Goal: Task Accomplishment & Management: Manage account settings

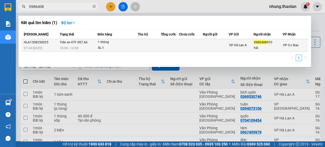
type input "0986408"
click at [166, 43] on td at bounding box center [170, 45] width 18 height 12
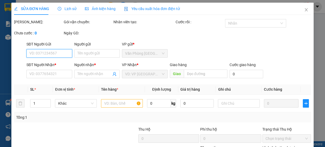
type input "0986408953"
type input "hải"
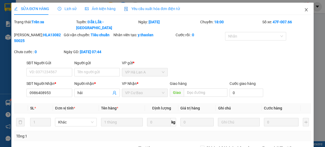
click at [305, 11] on span "Close" at bounding box center [306, 10] width 15 height 15
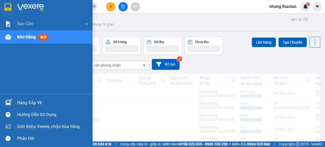
click at [29, 34] on div "Kho hàng mới" at bounding box center [52, 36] width 71 height 13
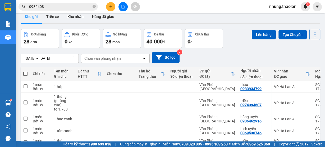
scroll to position [21, 0]
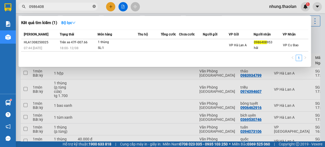
click at [94, 6] on icon "close-circle" at bounding box center [94, 6] width 3 height 3
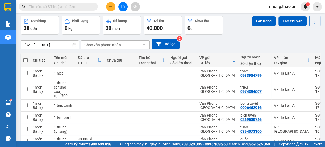
click at [71, 9] on input "text" at bounding box center [60, 7] width 62 height 6
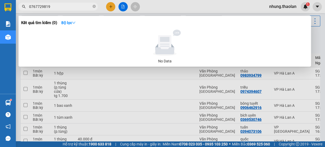
type input "0767729819"
click at [138, 91] on div at bounding box center [162, 73] width 325 height 147
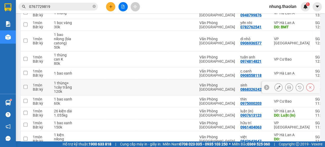
scroll to position [365, 0]
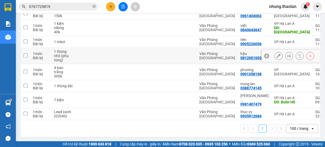
click at [277, 58] on icon at bounding box center [279, 56] width 4 height 4
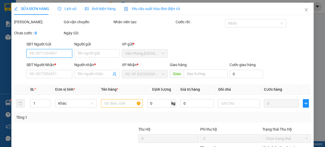
type input "0812001003"
type input "hậu"
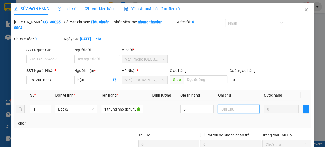
click at [229, 110] on input "text" at bounding box center [239, 109] width 42 height 8
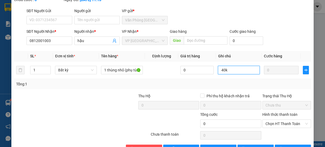
scroll to position [55, 0]
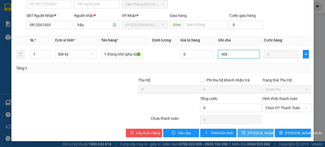
type input "40k"
click at [255, 131] on span "[PERSON_NAME] thay đổi" at bounding box center [269, 133] width 42 height 6
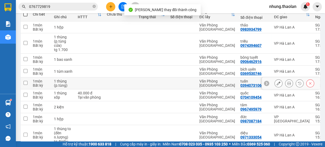
scroll to position [21, 0]
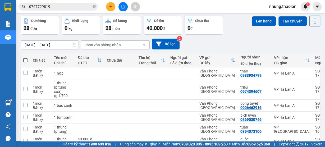
click at [91, 43] on div "Chọn văn phòng nhận" at bounding box center [102, 44] width 36 height 5
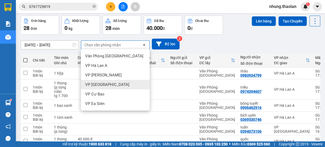
drag, startPoint x: 102, startPoint y: 87, endPoint x: 98, endPoint y: 86, distance: 4.4
click at [102, 87] on span "VP [GEOGRAPHIC_DATA]" at bounding box center [107, 84] width 44 height 5
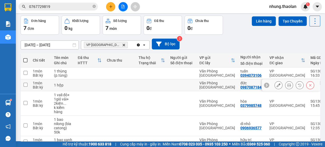
click at [277, 84] on icon at bounding box center [279, 85] width 4 height 4
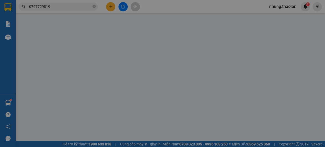
type input "0987087184"
type input "đức"
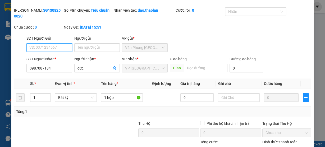
scroll to position [42, 0]
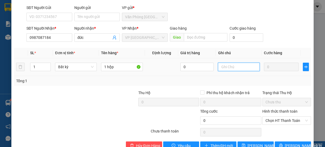
click at [229, 66] on input "text" at bounding box center [239, 67] width 42 height 8
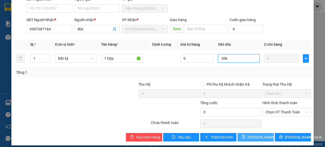
scroll to position [55, 0]
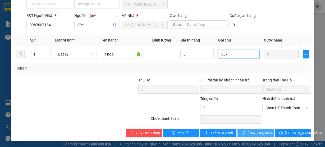
type input "30k"
click at [259, 134] on span "[PERSON_NAME] thay đổi" at bounding box center [269, 133] width 42 height 6
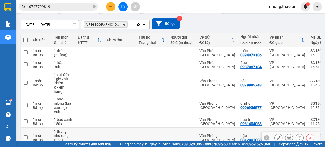
scroll to position [42, 0]
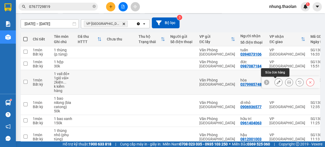
click at [277, 82] on icon at bounding box center [279, 82] width 4 height 4
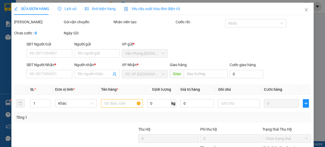
type input "0379985748"
type input "hòa"
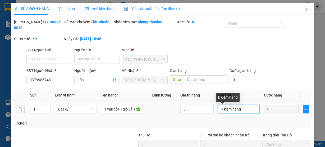
click at [245, 110] on input "k kiểm hàng" at bounding box center [239, 109] width 42 height 8
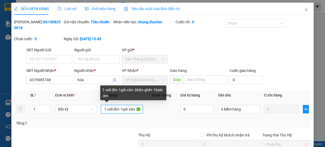
click at [116, 110] on input "1 vali đỏ+ 1giỏ vải+ 2kiện ghế+ 1balo đen" at bounding box center [122, 109] width 42 height 8
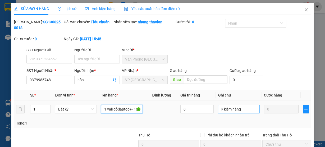
type input "1 vali đỏ(laptop)+ 1giỏ vải+ 2kiện ghế+ 1balo đen"
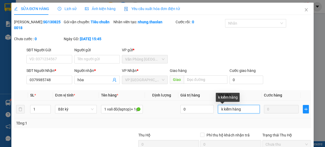
click at [244, 109] on input "k kiểm hàng" at bounding box center [239, 109] width 42 height 8
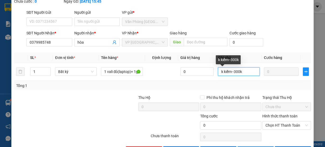
scroll to position [55, 0]
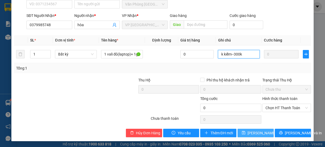
type input "k kiểm--300k"
click at [256, 130] on span "[PERSON_NAME] thay đổi" at bounding box center [269, 133] width 42 height 6
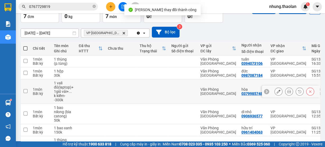
scroll to position [63, 0]
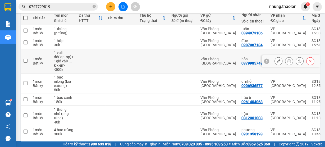
click at [277, 62] on icon at bounding box center [279, 61] width 4 height 4
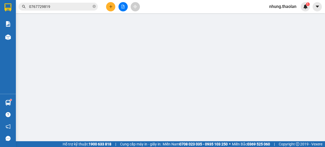
type input "0379985748"
type input "hòa"
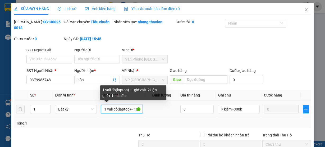
drag, startPoint x: 131, startPoint y: 107, endPoint x: 133, endPoint y: 109, distance: 2.8
click at [131, 108] on input "1 vali đỏ(laptop)+ 1giỏ vải+ 2kiện ghế+ 1balo đen" at bounding box center [122, 109] width 42 height 8
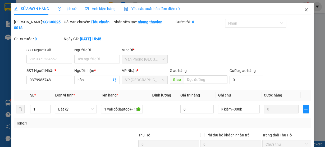
click at [305, 9] on icon "close" at bounding box center [306, 9] width 3 height 3
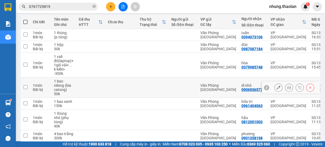
scroll to position [42, 0]
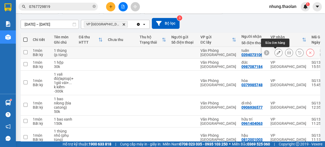
click at [277, 52] on icon at bounding box center [279, 53] width 4 height 4
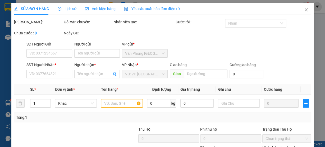
type input "0394073106"
type input "tuấn"
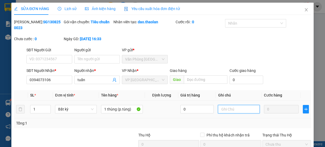
click at [226, 109] on input "text" at bounding box center [239, 109] width 42 height 8
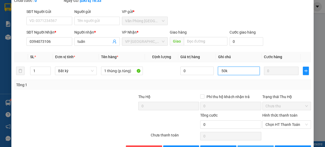
scroll to position [55, 0]
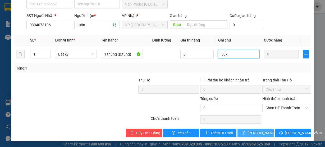
type input "50k"
click at [244, 131] on button "[PERSON_NAME] thay đổi" at bounding box center [256, 133] width 36 height 8
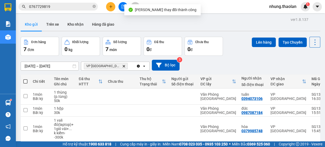
click at [115, 65] on div "VP Bình Hòa Delete" at bounding box center [108, 66] width 55 height 8
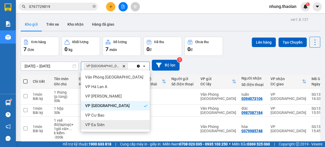
click at [106, 122] on div "VP Ea Siên" at bounding box center [115, 125] width 69 height 10
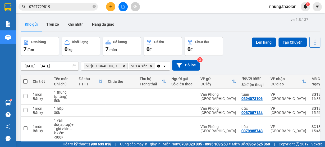
click at [26, 81] on span at bounding box center [25, 81] width 4 height 4
click at [25, 79] on input "checkbox" at bounding box center [25, 79] width 0 height 0
checkbox input "true"
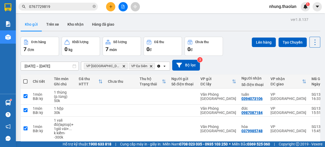
checkbox input "true"
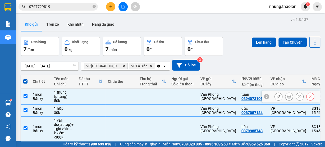
scroll to position [42, 0]
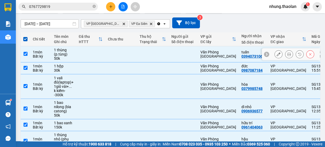
click at [137, 54] on td at bounding box center [153, 54] width 32 height 16
checkbox input "false"
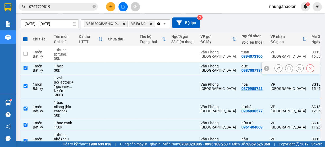
click at [143, 67] on td at bounding box center [153, 68] width 32 height 12
checkbox input "false"
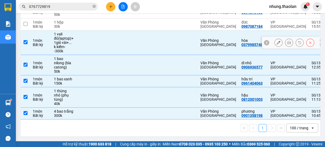
scroll to position [88, 0]
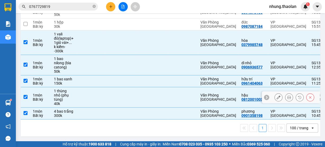
click at [165, 89] on td at bounding box center [153, 97] width 32 height 20
checkbox input "false"
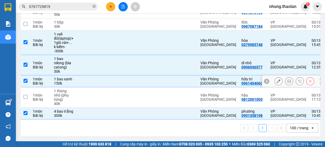
scroll to position [0, 0]
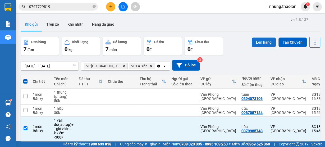
click at [257, 42] on button "Lên hàng" at bounding box center [264, 43] width 24 height 10
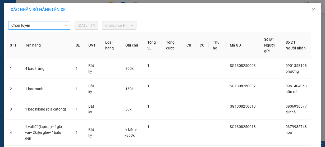
click at [59, 25] on span "Chọn tuyến" at bounding box center [39, 25] width 56 height 8
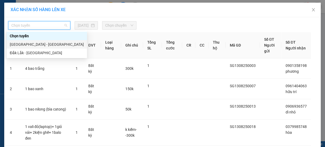
click at [39, 42] on div "[GEOGRAPHIC_DATA] - [GEOGRAPHIC_DATA]" at bounding box center [47, 45] width 74 height 6
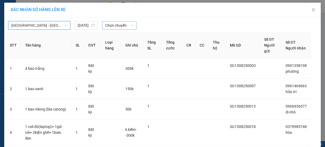
click at [112, 24] on span "Chọn chuyến" at bounding box center [119, 25] width 28 height 8
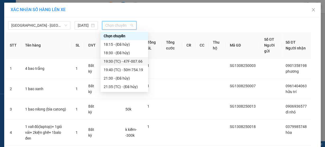
click at [126, 62] on div "19:30 (TC) - 47F-007.66" at bounding box center [124, 61] width 41 height 6
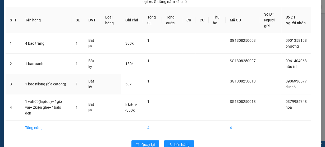
scroll to position [48, 0]
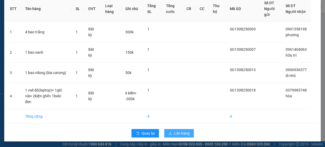
click at [180, 132] on span "Lên hàng" at bounding box center [181, 133] width 15 height 6
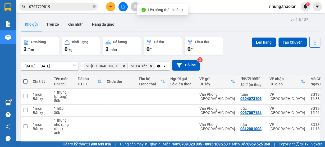
click at [157, 65] on icon "Clear all" at bounding box center [158, 66] width 3 height 3
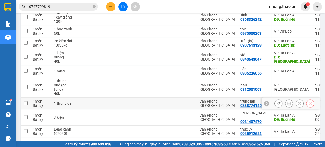
scroll to position [300, 0]
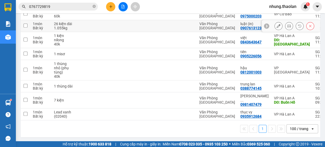
click at [277, 27] on icon at bounding box center [279, 26] width 4 height 4
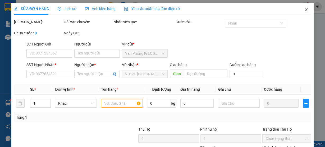
click at [304, 9] on icon "close" at bounding box center [306, 10] width 4 height 4
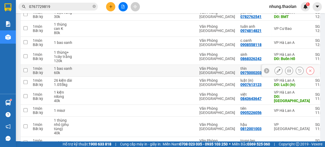
scroll to position [276, 0]
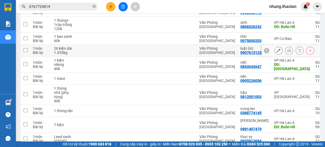
click at [277, 51] on icon at bounding box center [279, 51] width 4 height 4
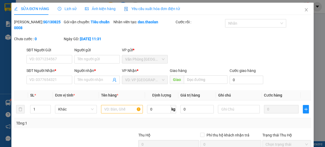
type input "0907613123"
type input "luật (in)"
type input "Luật (In)"
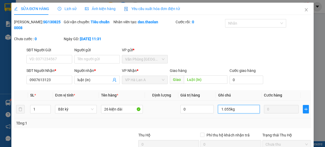
drag, startPoint x: 237, startPoint y: 111, endPoint x: 187, endPoint y: 114, distance: 50.3
click at [187, 114] on tr "1 Bất kỳ 26 kiện dài 0 1.055kg 0" at bounding box center [162, 110] width 297 height 18
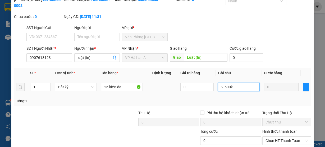
scroll to position [55, 0]
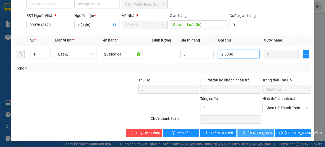
type input "2.500k"
click at [261, 132] on span "[PERSON_NAME] thay đổi" at bounding box center [269, 133] width 42 height 6
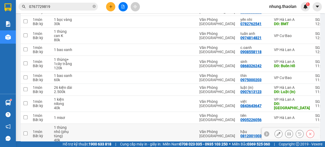
scroll to position [254, 0]
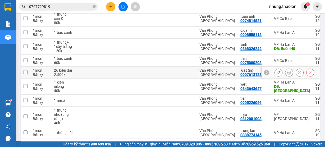
click at [187, 74] on div at bounding box center [182, 72] width 24 height 4
checkbox input "true"
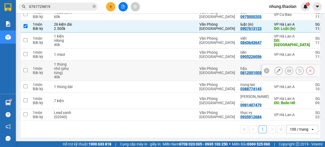
scroll to position [300, 0]
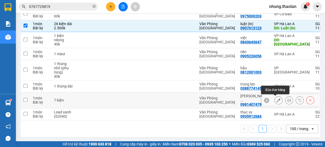
click at [277, 101] on icon at bounding box center [279, 100] width 4 height 4
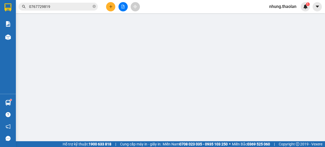
type input "0981407479"
type input "[PERSON_NAME] (vinh)"
type input "Buôn Hồ"
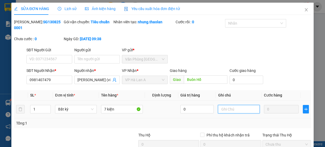
click at [227, 109] on input "text" at bounding box center [239, 109] width 42 height 8
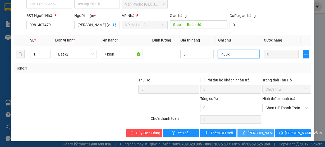
type input "400k"
click at [248, 135] on span "[PERSON_NAME] thay đổi" at bounding box center [269, 133] width 42 height 6
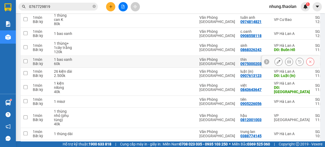
scroll to position [296, 0]
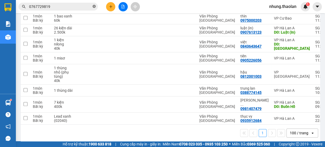
click at [93, 7] on icon "close-circle" at bounding box center [94, 6] width 3 height 3
click at [142, 114] on td at bounding box center [152, 119] width 32 height 12
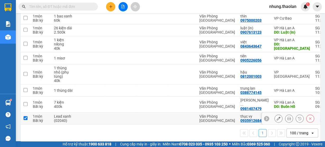
checkbox input "true"
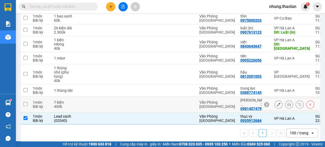
click at [163, 102] on td at bounding box center [152, 105] width 32 height 16
checkbox input "true"
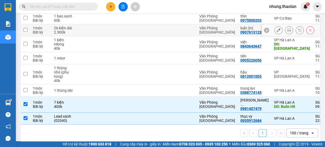
click at [151, 31] on td at bounding box center [152, 30] width 32 height 12
checkbox input "true"
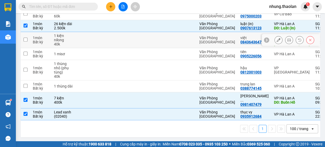
scroll to position [279, 0]
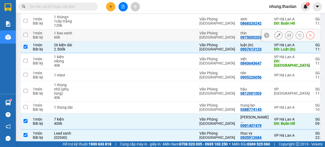
click at [135, 33] on td at bounding box center [120, 35] width 32 height 12
checkbox input "true"
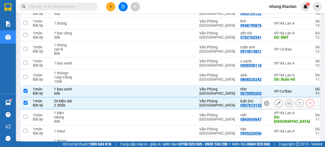
scroll to position [216, 0]
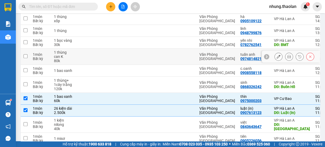
click at [105, 56] on td at bounding box center [120, 57] width 32 height 16
checkbox input "true"
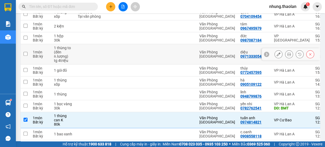
scroll to position [4, 0]
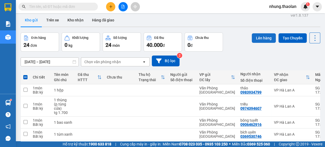
click at [263, 38] on button "Lên hàng" at bounding box center [264, 38] width 24 height 10
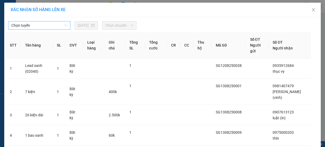
click at [53, 26] on span "Chọn tuyến" at bounding box center [39, 25] width 56 height 8
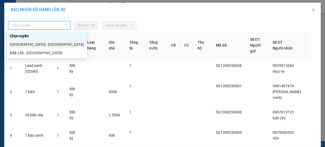
click at [44, 42] on div "[GEOGRAPHIC_DATA] - [GEOGRAPHIC_DATA]" at bounding box center [47, 45] width 74 height 6
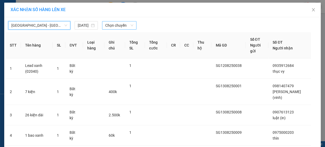
click at [118, 25] on span "Chọn chuyến" at bounding box center [119, 25] width 28 height 8
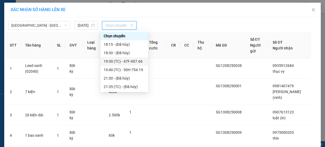
click at [131, 62] on div "19:30 (TC) - 47F-007.66" at bounding box center [124, 61] width 41 height 6
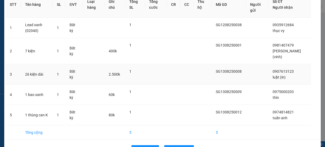
scroll to position [75, 0]
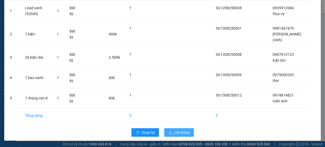
click at [177, 131] on span "Lên hàng" at bounding box center [181, 133] width 15 height 6
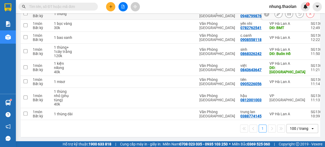
scroll to position [236, 0]
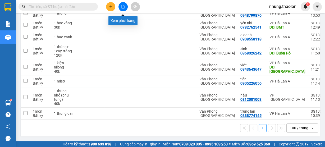
click at [124, 8] on icon "file-add" at bounding box center [123, 7] width 4 height 4
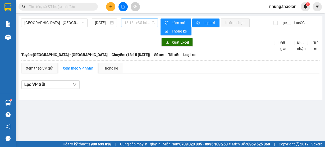
click at [138, 23] on span "18:15 - (Đã hủy)" at bounding box center [139, 23] width 31 height 8
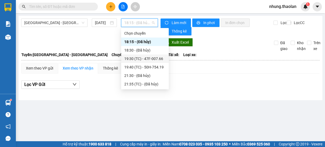
click at [140, 62] on div "19:30 (TC) - 47F-007.66" at bounding box center [145, 58] width 48 height 8
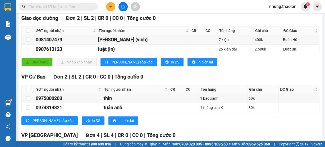
scroll to position [85, 0]
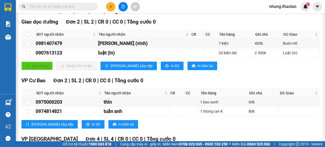
click at [109, 8] on icon "plus" at bounding box center [111, 7] width 4 height 4
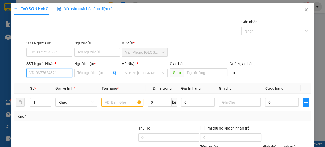
click at [49, 72] on input "SĐT Người Nhận *" at bounding box center [49, 73] width 46 height 8
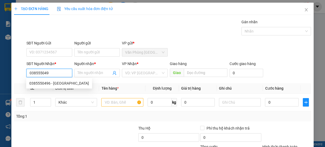
type input "0385550496"
click at [57, 85] on div "0385550496 - [GEOGRAPHIC_DATA]" at bounding box center [59, 83] width 60 height 6
type input "đức"
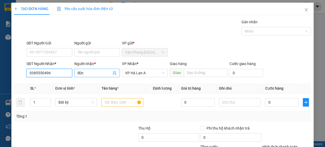
type input "0385550496"
drag, startPoint x: 84, startPoint y: 74, endPoint x: 51, endPoint y: 76, distance: 33.7
click at [51, 76] on div "SĐT Người Nhận * 0385550496 Người nhận * đức đức VP Nhận * VP Hà Lan A Giao hà…" at bounding box center [168, 70] width 287 height 19
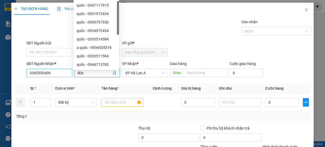
type input "c"
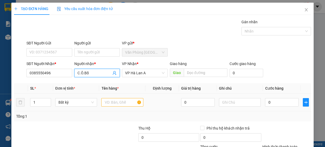
type input "C.Ô.Bố"
click at [116, 102] on input "text" at bounding box center [122, 102] width 42 height 8
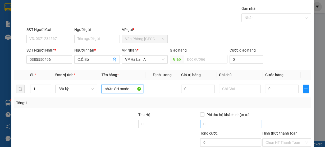
scroll to position [48, 0]
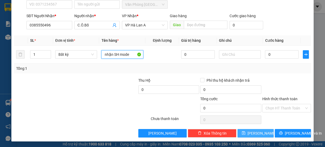
type input "nhận SH mode"
click at [260, 133] on button "[PERSON_NAME]" at bounding box center [256, 133] width 36 height 8
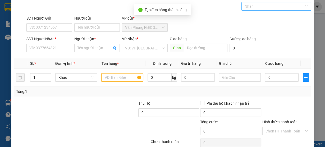
scroll to position [0, 0]
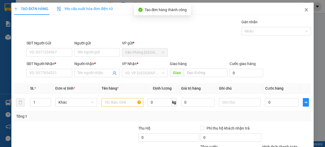
click at [304, 12] on icon "close" at bounding box center [306, 10] width 4 height 4
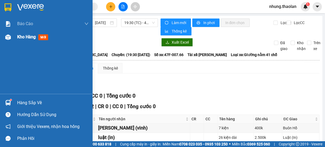
click at [22, 38] on span "Kho hàng" at bounding box center [26, 36] width 19 height 5
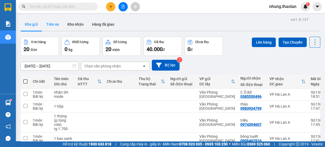
click at [54, 26] on button "Trên xe" at bounding box center [52, 24] width 21 height 13
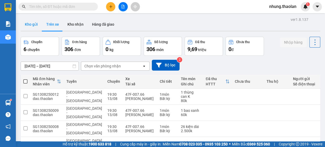
click at [33, 26] on button "Kho gửi" at bounding box center [31, 24] width 21 height 13
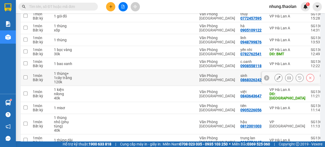
scroll to position [248, 0]
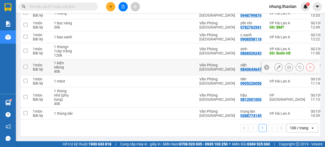
click at [166, 63] on td at bounding box center [152, 67] width 32 height 16
checkbox input "true"
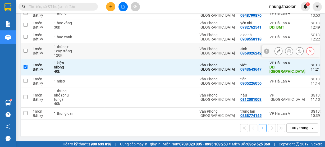
click at [170, 52] on td at bounding box center [182, 51] width 29 height 16
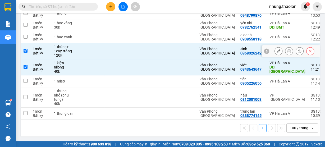
click at [158, 51] on td at bounding box center [152, 51] width 32 height 16
checkbox input "false"
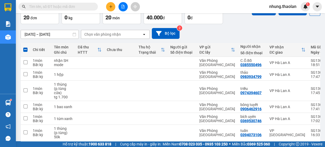
scroll to position [0, 0]
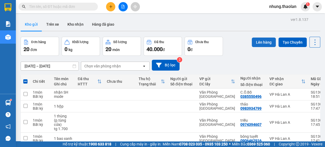
click at [263, 42] on button "Lên hàng" at bounding box center [264, 43] width 24 height 10
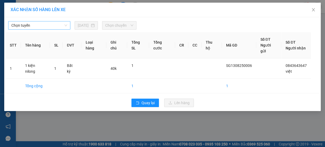
click at [58, 25] on span "Chọn tuyến" at bounding box center [39, 25] width 56 height 8
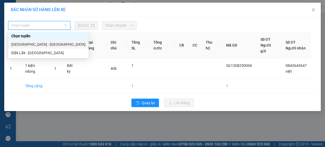
click at [41, 44] on div "[GEOGRAPHIC_DATA] - [GEOGRAPHIC_DATA]" at bounding box center [48, 45] width 74 height 6
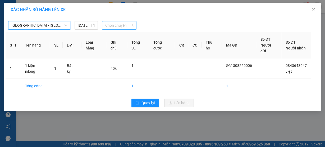
click at [124, 26] on span "Chọn chuyến" at bounding box center [119, 25] width 28 height 8
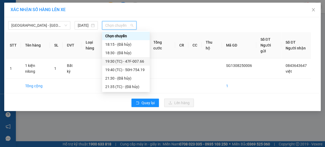
click at [134, 62] on div "19:30 (TC) - 47F-007.66" at bounding box center [125, 61] width 41 height 6
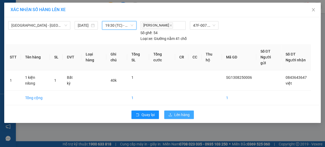
click at [189, 115] on span "Lên hàng" at bounding box center [181, 115] width 15 height 6
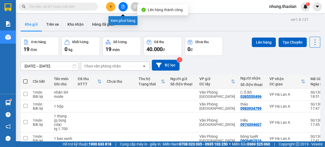
click at [124, 7] on icon "file-add" at bounding box center [123, 7] width 4 height 4
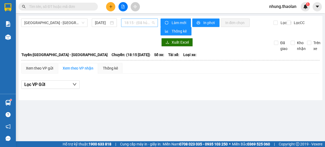
click at [143, 24] on span "18:15 - (Đã hủy)" at bounding box center [139, 23] width 31 height 8
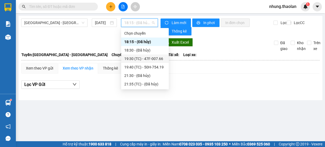
click at [144, 57] on div "19:30 (TC) - 47F-007.66" at bounding box center [144, 59] width 41 height 6
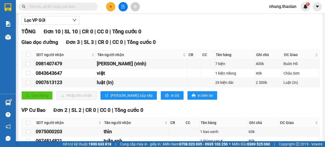
scroll to position [21, 0]
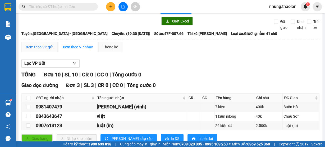
click at [35, 47] on div "Xem theo VP gửi" at bounding box center [39, 47] width 27 height 6
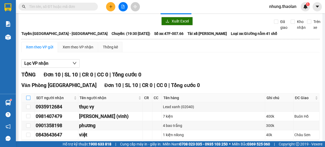
click at [28, 97] on input "checkbox" at bounding box center [28, 98] width 4 height 4
checkbox input "true"
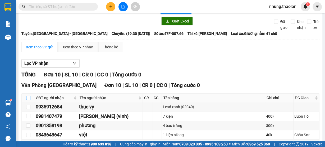
checkbox input "true"
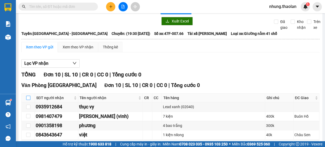
checkbox input "true"
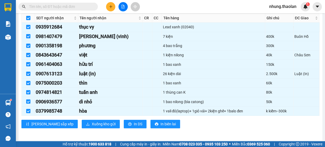
scroll to position [101, 0]
click at [92, 124] on span "Xuống kho gửi" at bounding box center [104, 124] width 24 height 6
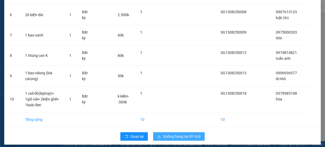
scroll to position [156, 0]
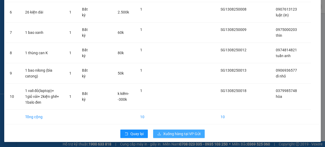
drag, startPoint x: 183, startPoint y: 133, endPoint x: 180, endPoint y: 133, distance: 3.4
click at [183, 133] on span "Xuống hàng tại VP Gửi" at bounding box center [181, 134] width 37 height 6
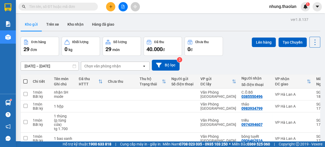
click at [110, 65] on div "Chọn văn phòng nhận" at bounding box center [102, 65] width 36 height 5
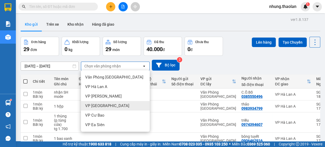
click at [100, 108] on div "VP [GEOGRAPHIC_DATA]" at bounding box center [115, 106] width 69 height 10
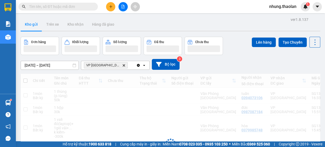
click at [119, 66] on div "VP Bình Hòa Delete" at bounding box center [108, 65] width 55 height 8
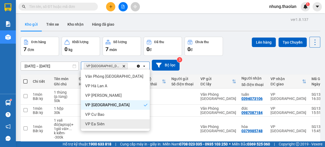
click at [111, 125] on div "VP Ea Siên" at bounding box center [115, 124] width 69 height 10
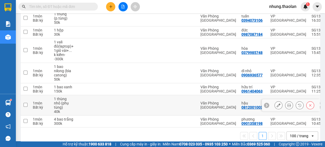
scroll to position [88, 0]
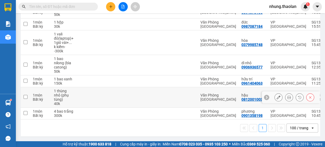
click at [97, 96] on td at bounding box center [90, 97] width 29 height 20
checkbox input "true"
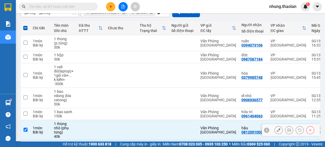
scroll to position [46, 0]
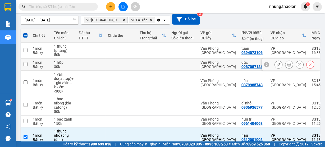
click at [88, 65] on td at bounding box center [90, 65] width 29 height 12
checkbox input "true"
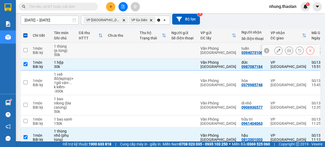
click at [131, 50] on td at bounding box center [121, 51] width 32 height 16
checkbox input "true"
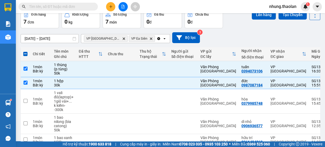
scroll to position [0, 0]
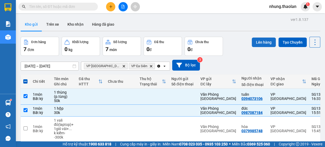
click at [258, 41] on button "Lên hàng" at bounding box center [264, 43] width 24 height 10
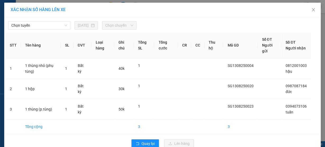
drag, startPoint x: 48, startPoint y: 26, endPoint x: 50, endPoint y: 30, distance: 4.7
click at [48, 26] on span "Chọn tuyến" at bounding box center [39, 25] width 56 height 8
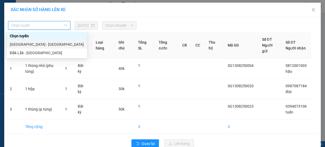
click at [44, 43] on div "[GEOGRAPHIC_DATA] - [GEOGRAPHIC_DATA]" at bounding box center [47, 45] width 74 height 6
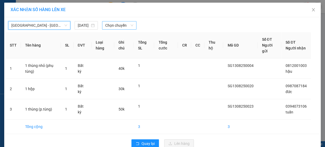
click at [112, 23] on span "Chọn chuyến" at bounding box center [119, 25] width 28 height 8
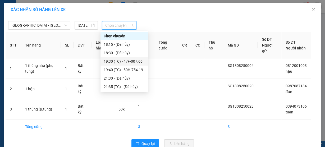
click at [132, 59] on div "19:30 (TC) - 47F-007.66" at bounding box center [124, 61] width 41 height 6
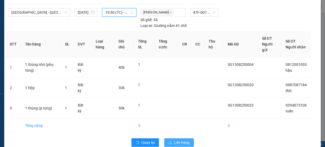
scroll to position [28, 0]
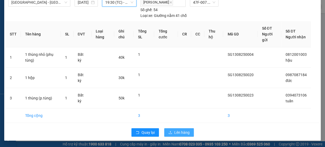
click at [175, 131] on span "Lên hàng" at bounding box center [181, 133] width 15 height 6
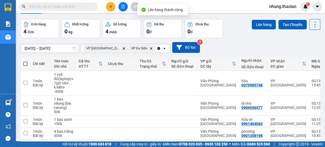
scroll to position [40, 0]
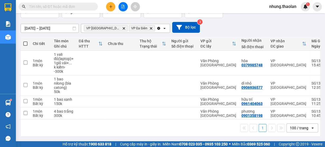
click at [157, 27] on icon "Clear all" at bounding box center [158, 28] width 3 height 3
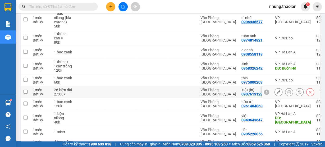
scroll to position [294, 0]
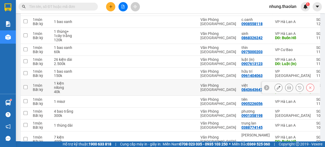
click at [190, 85] on div at bounding box center [183, 87] width 24 height 4
checkbox input "true"
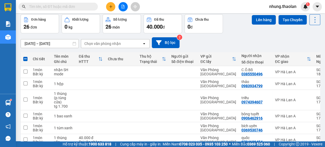
scroll to position [0, 0]
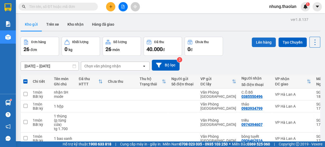
click at [264, 42] on button "Lên hàng" at bounding box center [264, 43] width 24 height 10
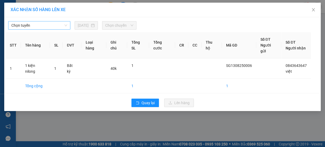
click at [49, 21] on span "Chọn tuyến" at bounding box center [39, 25] width 56 height 8
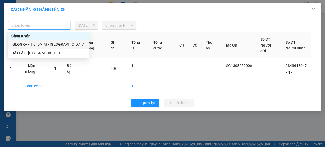
click at [41, 42] on div "[GEOGRAPHIC_DATA] - [GEOGRAPHIC_DATA]" at bounding box center [48, 45] width 74 height 6
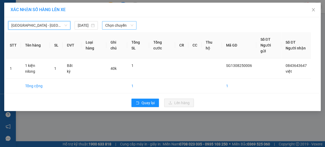
click at [116, 25] on span "Chọn chuyến" at bounding box center [119, 25] width 28 height 8
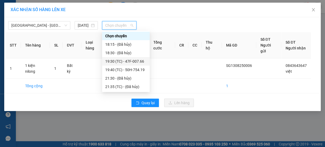
click at [134, 61] on div "19:30 (TC) - 47F-007.66" at bounding box center [125, 61] width 41 height 6
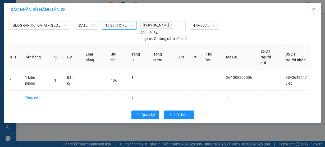
click at [119, 25] on span "19:30 (TC) - 47F-007.66" at bounding box center [119, 25] width 28 height 8
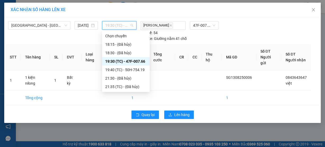
click at [131, 63] on div "19:30 (TC) - 47F-007.66" at bounding box center [125, 61] width 41 height 6
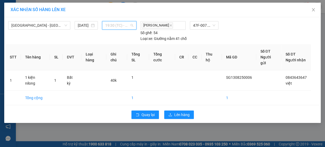
click at [119, 27] on span "19:30 (TC) - 47F-007.66" at bounding box center [119, 25] width 28 height 8
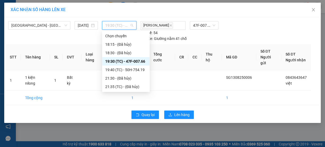
click at [133, 63] on div "19:30 (TC) - 47F-007.66" at bounding box center [125, 61] width 41 height 6
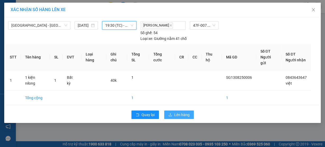
click at [185, 115] on span "Lên hàng" at bounding box center [181, 115] width 15 height 6
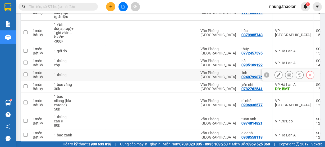
scroll to position [190, 0]
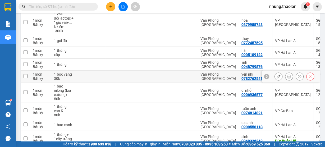
drag, startPoint x: 199, startPoint y: 71, endPoint x: 207, endPoint y: 71, distance: 8.2
click at [199, 72] on td "Văn Phòng [GEOGRAPHIC_DATA]" at bounding box center [218, 77] width 41 height 12
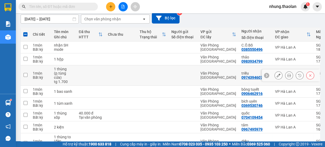
scroll to position [42, 0]
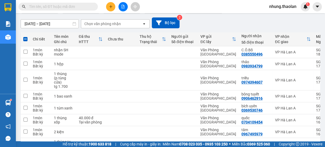
click at [101, 25] on div "Chọn văn phòng nhận" at bounding box center [102, 23] width 36 height 5
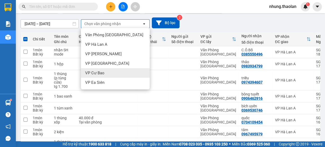
click at [104, 71] on span "VP Cư Bao" at bounding box center [94, 72] width 19 height 5
checkbox input "false"
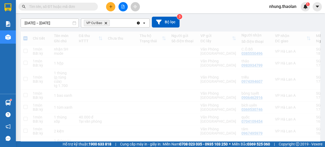
scroll to position [24, 0]
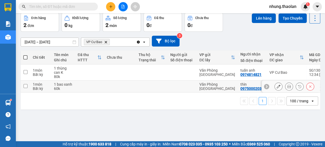
click at [101, 85] on td at bounding box center [89, 87] width 29 height 12
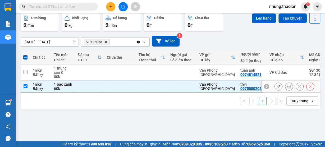
click at [117, 86] on td at bounding box center [120, 87] width 32 height 12
checkbox input "false"
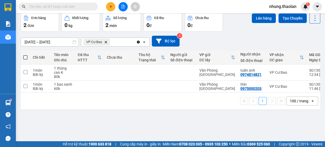
click at [105, 42] on icon "Delete" at bounding box center [105, 41] width 3 height 3
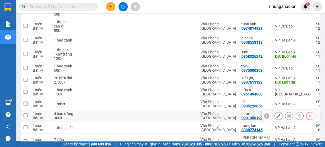
scroll to position [257, 0]
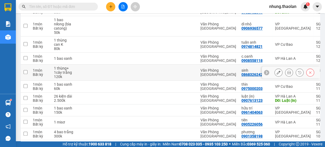
click at [150, 66] on td at bounding box center [153, 73] width 32 height 16
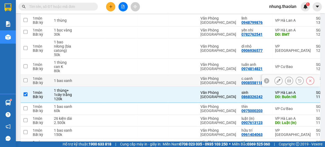
scroll to position [214, 0]
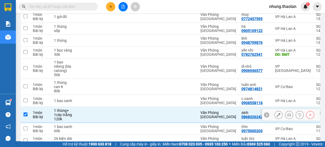
click at [184, 113] on div at bounding box center [183, 115] width 24 height 4
checkbox input "false"
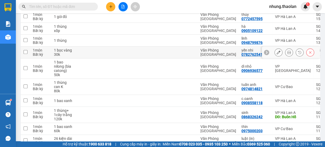
click at [173, 50] on div at bounding box center [183, 52] width 24 height 4
checkbox input "true"
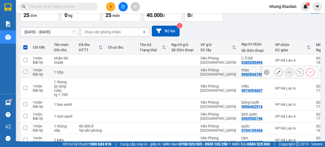
scroll to position [0, 0]
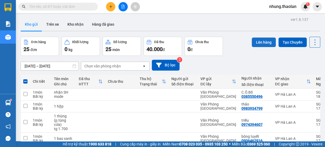
click at [266, 40] on button "Lên hàng" at bounding box center [264, 43] width 24 height 10
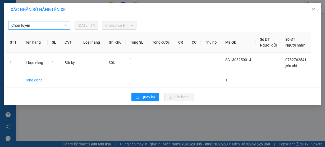
drag, startPoint x: 45, startPoint y: 26, endPoint x: 49, endPoint y: 28, distance: 4.6
click at [45, 25] on span "Chọn tuyến" at bounding box center [39, 25] width 56 height 8
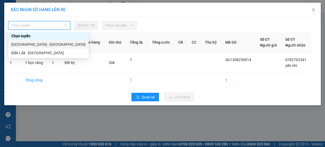
click at [39, 47] on div "[GEOGRAPHIC_DATA] - [GEOGRAPHIC_DATA]" at bounding box center [48, 45] width 74 height 6
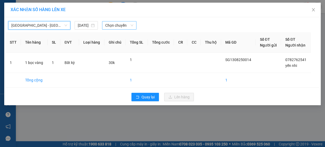
click at [121, 26] on span "Chọn chuyến" at bounding box center [119, 25] width 28 height 8
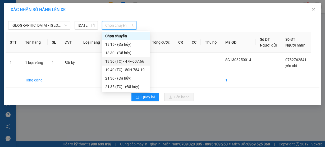
click at [137, 61] on div "19:30 (TC) - 47F-007.66" at bounding box center [125, 61] width 41 height 6
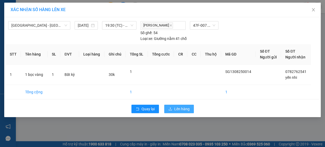
click at [175, 112] on span "Lên hàng" at bounding box center [181, 109] width 15 height 6
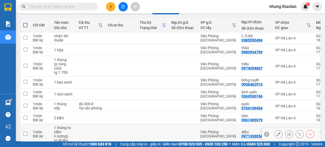
scroll to position [4, 0]
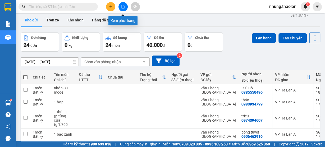
click at [124, 6] on icon "file-add" at bounding box center [123, 7] width 3 height 4
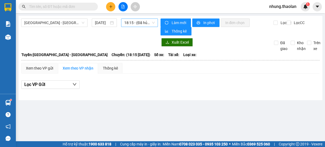
click at [136, 26] on span "18:15 - (Đã hủy)" at bounding box center [139, 23] width 31 height 8
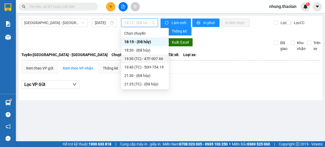
click at [143, 59] on div "19:30 (TC) - 47F-007.66" at bounding box center [144, 59] width 41 height 6
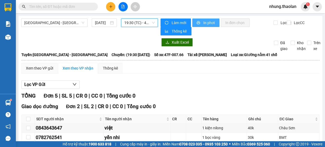
click at [214, 23] on button "In phơi" at bounding box center [205, 23] width 27 height 8
drag, startPoint x: 131, startPoint y: 21, endPoint x: 144, endPoint y: 34, distance: 18.5
click at [130, 21] on span "19:30 (TC) - 47F-007.66" at bounding box center [139, 23] width 31 height 8
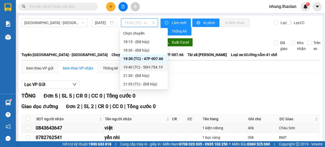
click at [150, 64] on div "19:40 (TC) - 50H-754.19" at bounding box center [143, 67] width 41 height 6
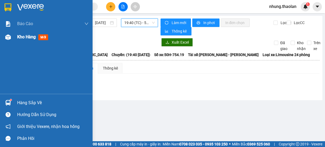
click at [22, 36] on span "Kho hàng" at bounding box center [26, 36] width 19 height 5
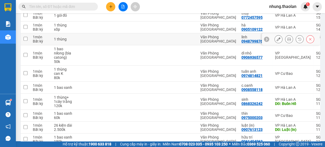
scroll to position [233, 0]
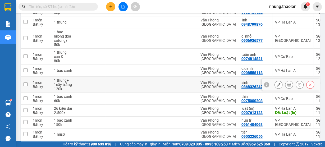
click at [176, 83] on div at bounding box center [183, 85] width 24 height 4
checkbox input "true"
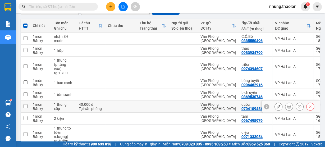
scroll to position [25, 0]
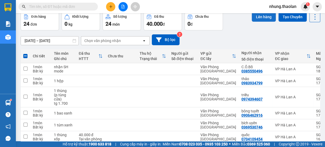
click at [259, 19] on button "Lên hàng" at bounding box center [264, 17] width 24 height 10
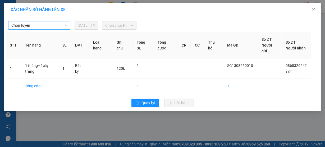
click at [47, 26] on span "Chọn tuyến" at bounding box center [39, 25] width 56 height 8
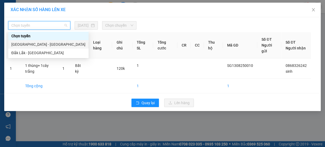
click at [47, 43] on div "[GEOGRAPHIC_DATA] - [GEOGRAPHIC_DATA]" at bounding box center [48, 45] width 74 height 6
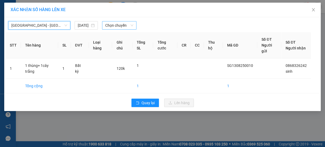
click at [120, 26] on span "Chọn chuyến" at bounding box center [119, 25] width 28 height 8
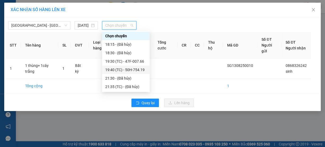
click at [137, 69] on div "19:40 (TC) - 50H-754.19" at bounding box center [125, 70] width 41 height 6
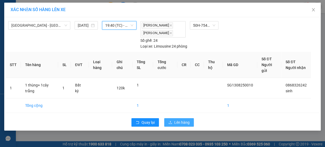
click at [177, 121] on span "Lên hàng" at bounding box center [181, 123] width 15 height 6
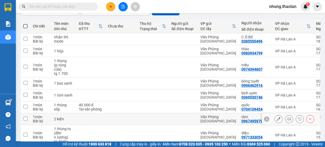
scroll to position [21, 0]
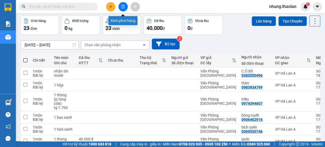
click at [123, 8] on icon "file-add" at bounding box center [123, 7] width 4 height 4
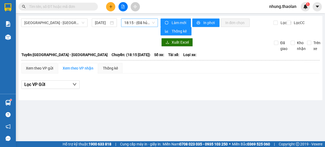
click at [135, 23] on span "18:15 - (Đã hủy)" at bounding box center [139, 23] width 31 height 8
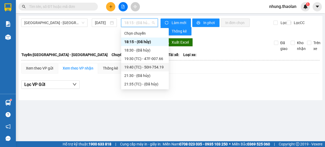
click at [148, 65] on div "19:40 (TC) - 50H-754.19" at bounding box center [144, 67] width 41 height 6
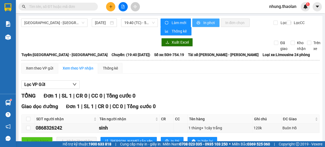
click at [208, 22] on span "In phơi" at bounding box center [209, 23] width 12 height 6
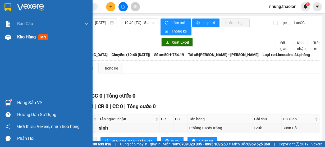
click at [29, 37] on span "Kho hàng" at bounding box center [26, 36] width 19 height 5
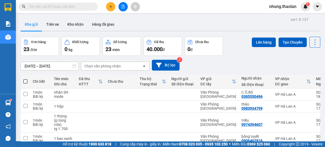
click at [113, 66] on div "Chọn văn phòng nhận" at bounding box center [102, 65] width 36 height 5
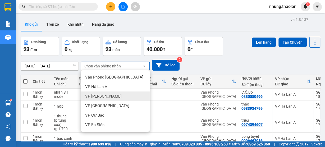
click at [221, 60] on div "[DATE] – [DATE] Press the down arrow key to interact with the calendar and sele…" at bounding box center [171, 65] width 300 height 11
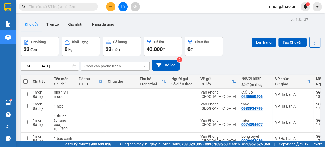
click at [108, 7] on button at bounding box center [110, 6] width 9 height 9
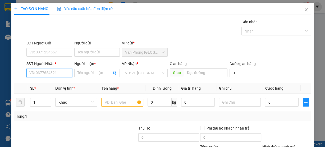
click at [39, 75] on input "SĐT Người Nhận *" at bounding box center [49, 73] width 46 height 8
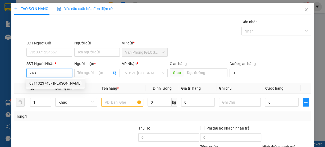
click at [62, 85] on div "0911323743 - [PERSON_NAME]" at bounding box center [55, 83] width 52 height 6
type input "0911323743"
type input "tuyết quyền"
type input "Buôn Hồ"
type input "0911323743"
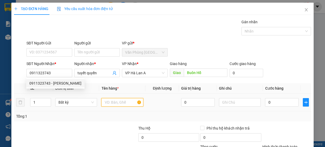
click at [118, 101] on input "text" at bounding box center [122, 102] width 42 height 8
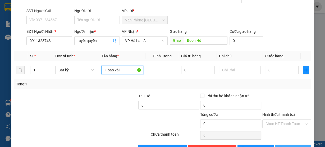
scroll to position [48, 0]
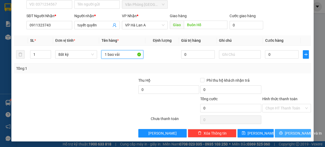
type input "1 bao vải"
click at [295, 133] on span "[PERSON_NAME] và In" at bounding box center [303, 133] width 37 height 6
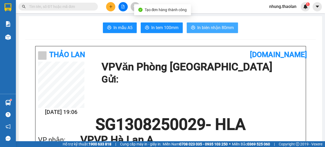
click at [230, 29] on span "In biên nhận 80mm" at bounding box center [215, 27] width 36 height 7
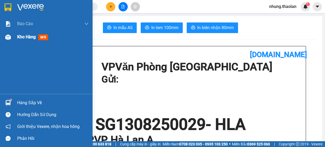
drag, startPoint x: 24, startPoint y: 41, endPoint x: 46, endPoint y: 42, distance: 21.4
click at [24, 41] on div "Kho hàng mới" at bounding box center [52, 36] width 71 height 13
click at [29, 39] on span "Kho hàng" at bounding box center [26, 36] width 19 height 5
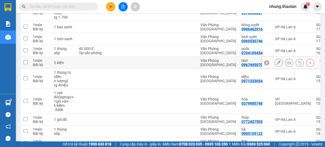
scroll to position [148, 0]
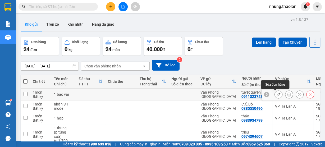
click at [277, 94] on icon at bounding box center [279, 95] width 4 height 4
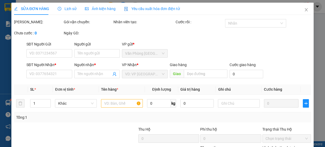
type input "0911323743"
type input "tuyết quyền"
type input "Buôn Hồ"
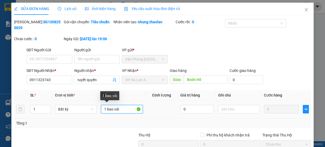
click at [122, 110] on input "1 bao vải" at bounding box center [122, 109] width 42 height 8
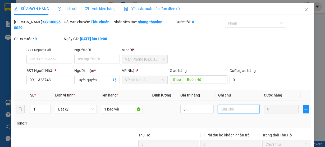
click at [223, 109] on input "text" at bounding box center [239, 109] width 42 height 8
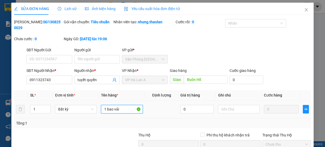
click at [125, 110] on input "1 bao vải" at bounding box center [122, 109] width 42 height 8
type input "1 bao vải (27kg)"
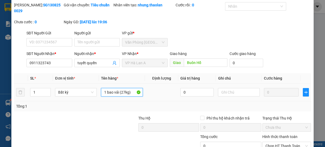
scroll to position [42, 0]
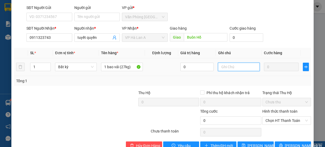
click at [229, 66] on input "text" at bounding box center [239, 67] width 42 height 8
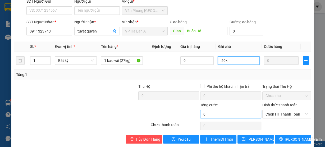
scroll to position [55, 0]
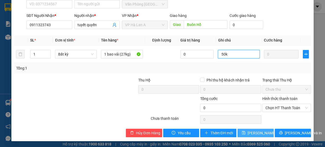
type input "50k"
click at [257, 132] on span "[PERSON_NAME] thay đổi" at bounding box center [265, 133] width 34 height 6
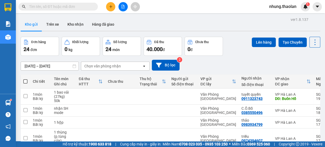
click at [112, 66] on div "Chọn văn phòng nhận" at bounding box center [102, 65] width 36 height 5
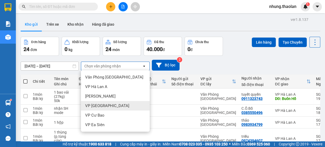
click at [110, 107] on div "VP [GEOGRAPHIC_DATA]" at bounding box center [115, 106] width 69 height 10
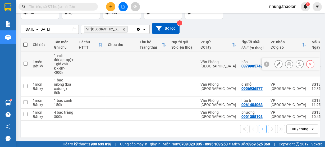
scroll to position [40, 0]
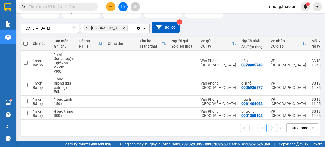
click at [115, 25] on div "VP Bình Hòa Delete" at bounding box center [108, 28] width 55 height 8
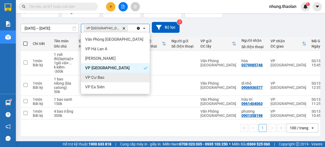
click at [108, 77] on div "VP Cư Bao" at bounding box center [115, 78] width 69 height 10
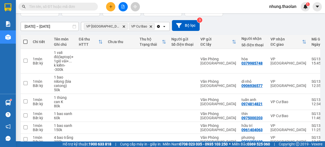
click at [162, 26] on icon "open" at bounding box center [164, 26] width 4 height 4
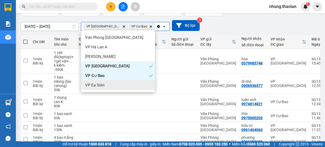
click at [109, 87] on div "VP Ea Siên" at bounding box center [118, 85] width 74 height 10
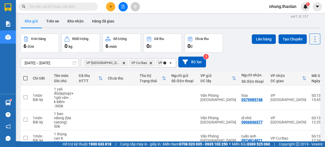
scroll to position [0, 0]
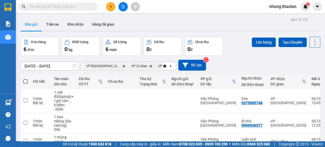
click at [165, 65] on icon "Clear all" at bounding box center [164, 66] width 3 height 3
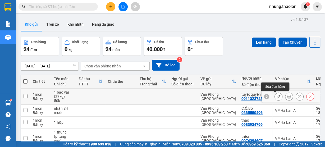
click at [277, 98] on icon at bounding box center [279, 97] width 4 height 4
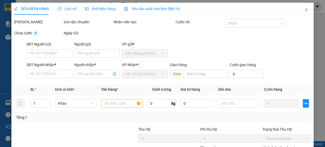
type input "0911323743"
type input "tuyết quyền"
type input "Buôn Hồ"
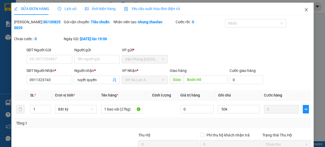
click at [304, 12] on icon "close" at bounding box center [306, 10] width 4 height 4
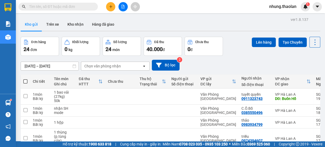
click at [110, 8] on button at bounding box center [110, 6] width 9 height 9
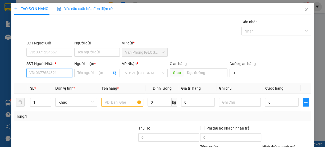
click at [51, 74] on input "SĐT Người Nhận *" at bounding box center [49, 73] width 46 height 8
click at [60, 84] on div "0963234441 - nhi" at bounding box center [48, 83] width 39 height 6
type input "0963234441"
type input "nhi"
type input "0963234441"
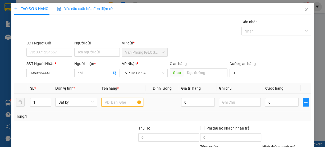
click at [124, 103] on input "text" at bounding box center [122, 102] width 42 height 8
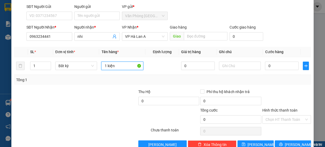
scroll to position [48, 0]
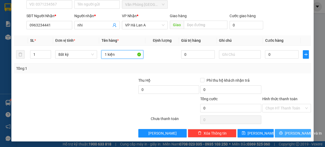
type input "1 kiện"
click at [293, 131] on span "[PERSON_NAME] và In" at bounding box center [303, 133] width 37 height 6
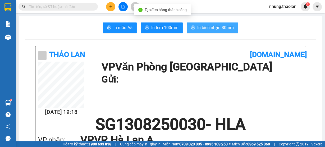
click at [220, 31] on button "In biên nhận 80mm" at bounding box center [212, 27] width 51 height 11
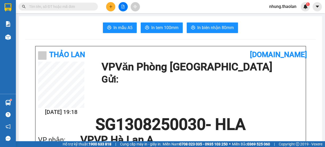
click at [80, 8] on input "text" at bounding box center [60, 7] width 62 height 6
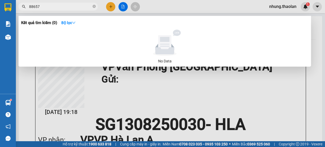
type input "886574"
click at [93, 6] on icon "close-circle" at bounding box center [94, 6] width 3 height 3
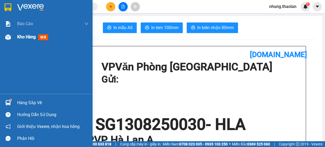
click at [30, 36] on span "Kho hàng" at bounding box center [26, 36] width 19 height 5
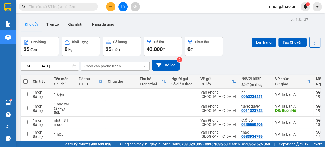
click at [114, 6] on button at bounding box center [110, 6] width 9 height 9
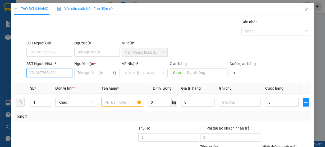
click at [54, 71] on input "SĐT Người Nhận *" at bounding box center [49, 73] width 46 height 8
type input "0000000000"
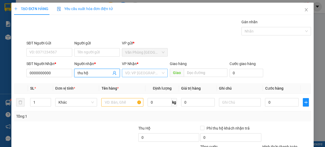
type input "thu hộ"
click at [127, 75] on input "search" at bounding box center [143, 73] width 36 height 8
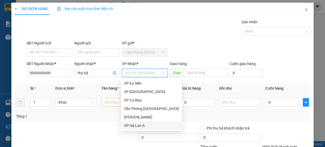
drag, startPoint x: 143, startPoint y: 124, endPoint x: 115, endPoint y: 106, distance: 34.2
click at [143, 125] on div "VP Hà Lan A" at bounding box center [151, 126] width 55 height 6
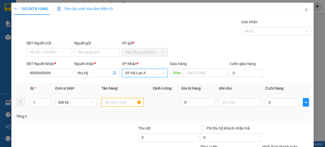
click at [110, 104] on input "text" at bounding box center [122, 102] width 42 height 8
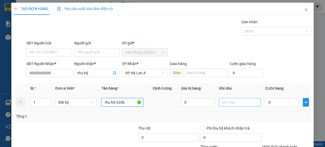
type input "thu hộ 620k"
click at [246, 101] on input "text" at bounding box center [240, 102] width 42 height 8
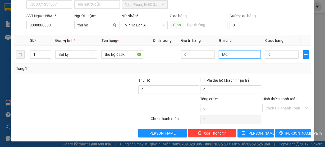
type input "MC"
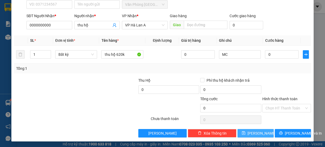
click at [249, 129] on button "[PERSON_NAME]" at bounding box center [256, 133] width 36 height 8
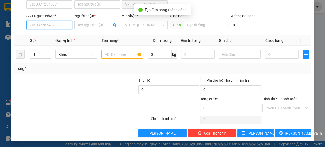
click at [56, 26] on input "SĐT Người Nhận *" at bounding box center [49, 25] width 46 height 8
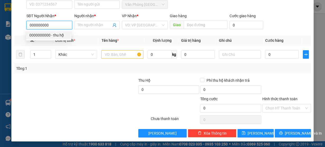
click at [56, 35] on div "0000000000 - thu hộ" at bounding box center [48, 35] width 39 height 6
type input "0000000000"
type input "thu hộ"
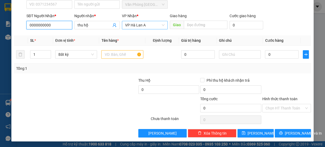
click at [144, 26] on span "VP Hà Lan A" at bounding box center [144, 25] width 39 height 8
type input "0000000000"
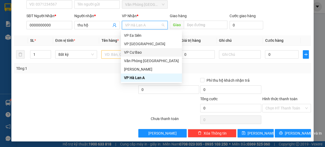
click at [138, 54] on div "VP Cư Bao" at bounding box center [151, 52] width 55 height 6
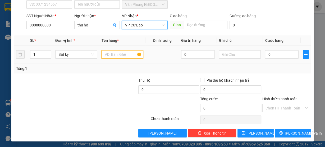
click at [110, 55] on input "text" at bounding box center [122, 54] width 42 height 8
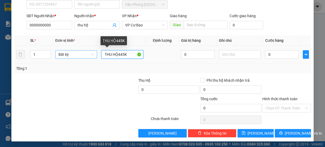
drag, startPoint x: 117, startPoint y: 54, endPoint x: 72, endPoint y: 53, distance: 44.7
click at [72, 53] on tr "1 Bất kỳ THU HỘ445K 0 0" at bounding box center [162, 55] width 297 height 18
click at [134, 53] on input "thu hộ 445K" at bounding box center [122, 54] width 42 height 8
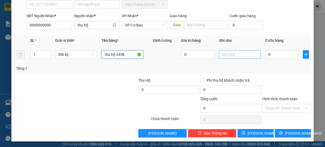
type input "thu hộ 445k"
click at [241, 56] on input "text" at bounding box center [240, 54] width 42 height 8
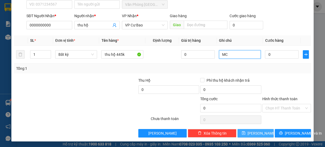
type input "MC"
drag, startPoint x: 250, startPoint y: 130, endPoint x: 253, endPoint y: 129, distance: 3.0
click at [251, 130] on button "[PERSON_NAME]" at bounding box center [256, 133] width 36 height 8
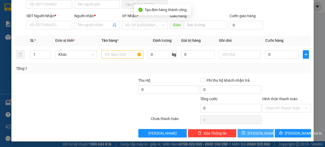
scroll to position [0, 0]
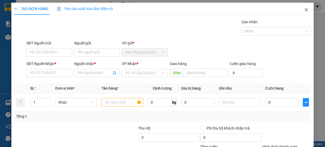
click at [304, 12] on icon "close" at bounding box center [306, 10] width 4 height 4
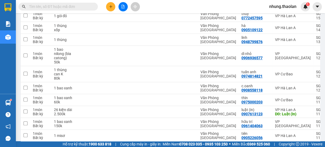
scroll to position [336, 0]
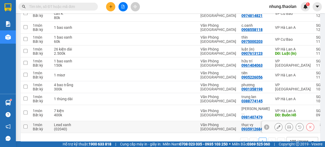
click at [141, 121] on td at bounding box center [153, 127] width 32 height 12
checkbox input "true"
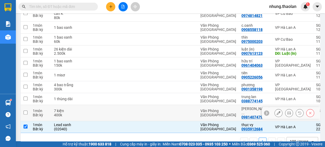
click at [147, 105] on td at bounding box center [153, 113] width 32 height 16
checkbox input "true"
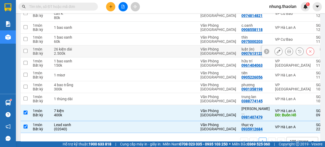
drag, startPoint x: 212, startPoint y: 39, endPoint x: 220, endPoint y: 43, distance: 8.6
click at [212, 47] on div "Văn Phòng [GEOGRAPHIC_DATA]" at bounding box center [218, 51] width 36 height 8
checkbox input "true"
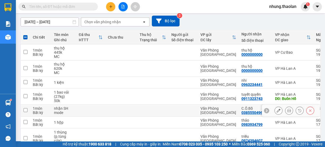
scroll to position [19, 0]
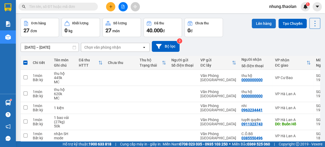
click at [259, 22] on button "Lên hàng" at bounding box center [264, 24] width 24 height 10
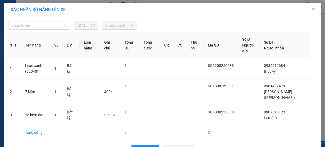
drag, startPoint x: 42, startPoint y: 26, endPoint x: 57, endPoint y: 35, distance: 17.3
click at [42, 26] on span "Chọn tuyến" at bounding box center [39, 25] width 56 height 8
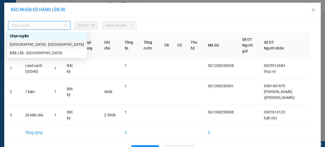
click at [30, 45] on div "[GEOGRAPHIC_DATA] - [GEOGRAPHIC_DATA]" at bounding box center [47, 45] width 74 height 6
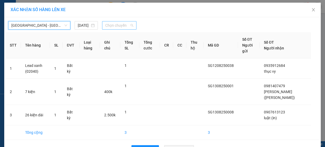
click at [117, 25] on span "Chọn chuyến" at bounding box center [119, 25] width 28 height 8
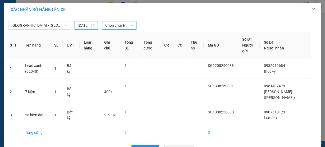
click at [84, 26] on input "[DATE]" at bounding box center [84, 25] width 12 height 6
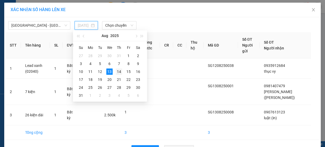
click at [118, 73] on div "14" at bounding box center [119, 72] width 6 height 6
type input "14/08/2025"
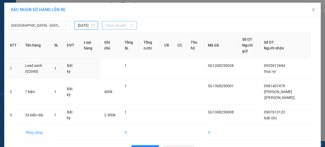
click at [111, 24] on span "Chọn chuyến" at bounding box center [119, 25] width 28 height 8
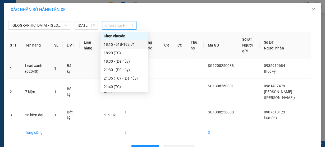
click at [124, 41] on div "18:15 - 51B-192.71" at bounding box center [125, 44] width 48 height 8
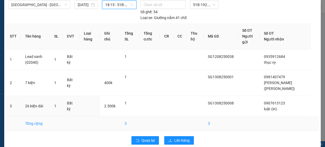
scroll to position [28, 0]
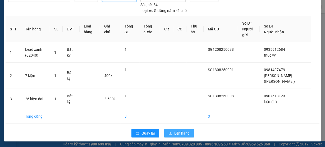
click at [181, 130] on span "Lên hàng" at bounding box center [181, 133] width 15 height 6
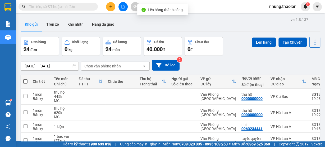
click at [124, 66] on div "Chọn văn phòng nhận" at bounding box center [111, 66] width 61 height 8
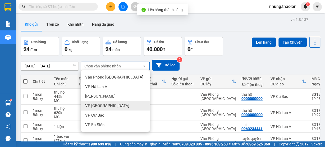
drag, startPoint x: 93, startPoint y: 106, endPoint x: 118, endPoint y: 74, distance: 41.0
click at [93, 105] on span "VP [GEOGRAPHIC_DATA]" at bounding box center [107, 105] width 44 height 5
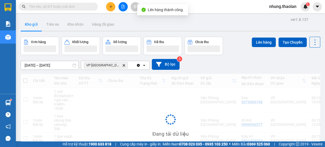
click at [117, 63] on div "VP Bình Hòa Delete" at bounding box center [108, 65] width 55 height 8
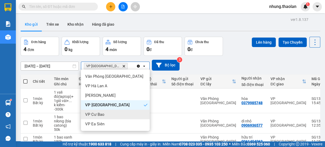
drag, startPoint x: 107, startPoint y: 117, endPoint x: 125, endPoint y: 80, distance: 41.2
click at [107, 117] on div "VP Cư Bao" at bounding box center [115, 115] width 69 height 10
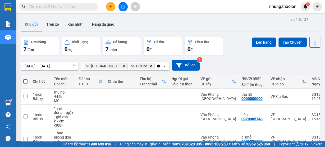
click at [162, 67] on icon "open" at bounding box center [164, 66] width 4 height 4
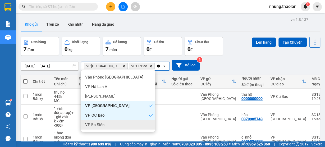
click at [101, 123] on span "VP Ea Siên" at bounding box center [94, 124] width 19 height 5
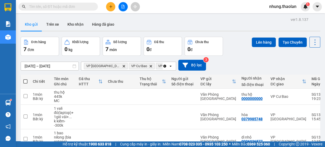
click at [26, 81] on span at bounding box center [25, 81] width 4 height 4
click at [25, 79] on input "checkbox" at bounding box center [25, 79] width 0 height 0
checkbox input "true"
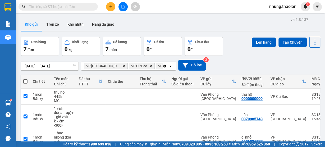
checkbox input "true"
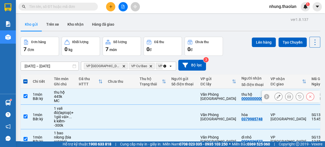
click at [90, 95] on td at bounding box center [90, 97] width 29 height 16
checkbox input "false"
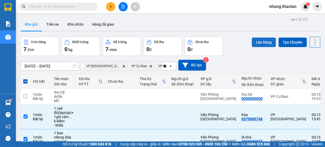
click at [265, 44] on button "Lên hàng" at bounding box center [264, 43] width 24 height 10
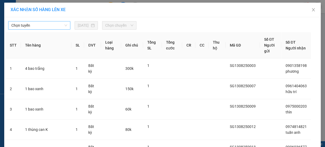
click at [30, 26] on span "Chọn tuyến" at bounding box center [39, 25] width 56 height 8
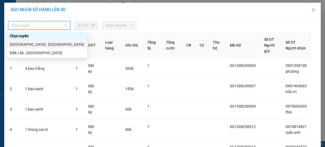
click at [34, 45] on div "[GEOGRAPHIC_DATA] - [GEOGRAPHIC_DATA]" at bounding box center [47, 45] width 74 height 6
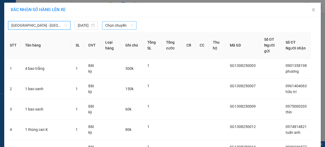
click at [118, 25] on span "Chọn chuyến" at bounding box center [119, 25] width 28 height 8
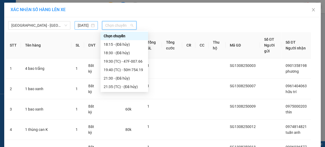
click at [88, 22] on input "[DATE]" at bounding box center [84, 25] width 12 height 6
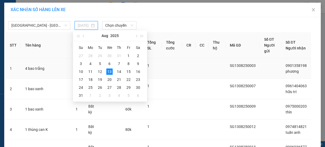
click at [117, 73] on div "14" at bounding box center [119, 72] width 6 height 6
type input "14/08/2025"
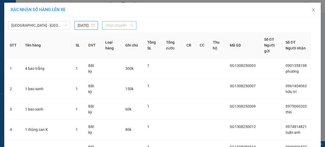
click at [109, 23] on span "Chọn chuyến" at bounding box center [119, 25] width 28 height 8
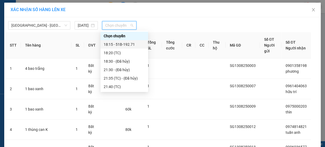
click at [121, 46] on div "18:15 - 51B-192.71" at bounding box center [124, 45] width 41 height 6
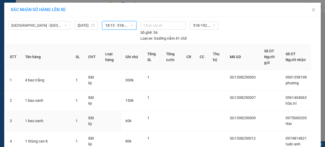
scroll to position [83, 0]
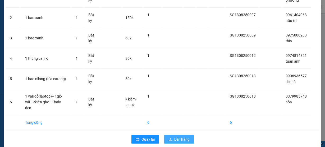
click at [180, 136] on span "Lên hàng" at bounding box center [181, 139] width 15 height 6
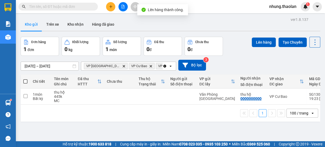
click at [165, 66] on icon "Clear all" at bounding box center [165, 66] width 4 height 4
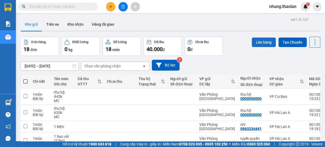
drag, startPoint x: 265, startPoint y: 39, endPoint x: 269, endPoint y: 40, distance: 3.5
click at [265, 39] on button "Lên hàng" at bounding box center [264, 43] width 24 height 10
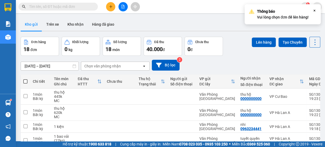
drag, startPoint x: 206, startPoint y: 19, endPoint x: 172, endPoint y: 17, distance: 34.7
click at [206, 19] on div "Kho gửi Trên xe Kho nhận Hàng đã giao" at bounding box center [171, 25] width 300 height 14
click at [125, 9] on button at bounding box center [122, 6] width 9 height 9
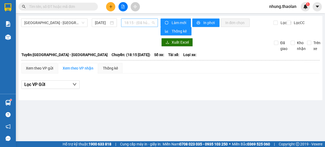
click at [143, 24] on span "18:15 - (Đã hủy)" at bounding box center [139, 23] width 31 height 8
click at [102, 23] on input "[DATE]" at bounding box center [102, 23] width 14 height 6
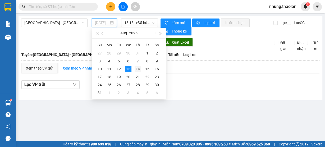
click at [138, 69] on div "14" at bounding box center [138, 69] width 6 height 6
type input "14/08/2025"
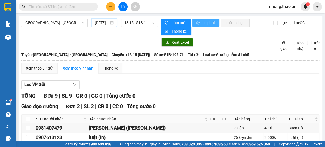
drag, startPoint x: 202, startPoint y: 20, endPoint x: 205, endPoint y: 20, distance: 2.9
click at [203, 20] on span "In phơi" at bounding box center [209, 23] width 12 height 6
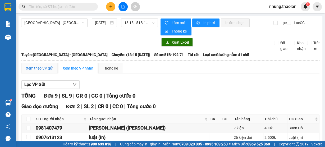
click at [41, 67] on div "Xem theo VP gửi" at bounding box center [39, 68] width 27 height 6
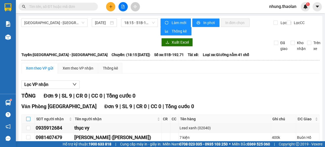
click at [28, 118] on input "checkbox" at bounding box center [28, 119] width 4 height 4
checkbox input "true"
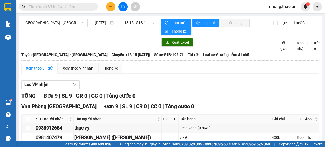
checkbox input "true"
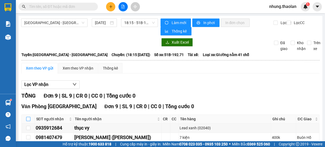
checkbox input "true"
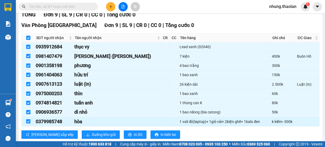
scroll to position [92, 0]
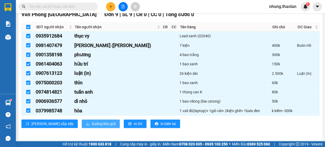
click at [92, 124] on span "Xuống kho gửi" at bounding box center [104, 124] width 24 height 6
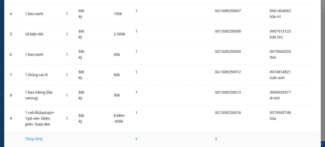
scroll to position [135, 0]
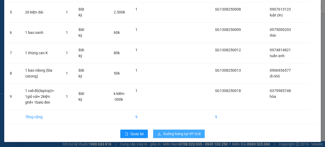
drag, startPoint x: 176, startPoint y: 129, endPoint x: 180, endPoint y: 129, distance: 4.8
click at [176, 130] on button "Xuống hàng tại VP Gửi" at bounding box center [179, 134] width 52 height 8
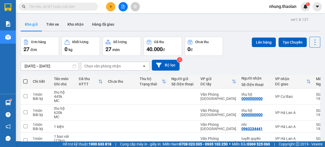
click at [60, 7] on input "text" at bounding box center [60, 7] width 62 height 6
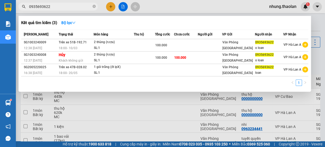
click at [204, 10] on div at bounding box center [162, 73] width 325 height 147
drag, startPoint x: 60, startPoint y: 8, endPoint x: 13, endPoint y: 12, distance: 47.2
click at [13, 12] on section "Kết quả tìm kiếm ( 3 ) Bộ lọc Mã ĐH Trạng thái Món hàng Thu hộ Tổng cước Chưa c…" at bounding box center [162, 73] width 325 height 147
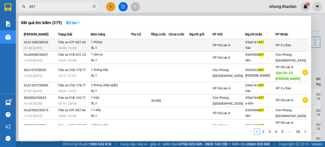
type input "497"
click at [142, 46] on td at bounding box center [141, 45] width 20 height 12
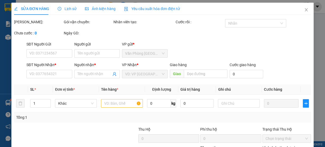
type input "0366161497"
type input "hào"
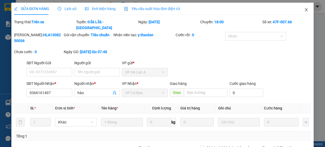
click at [303, 14] on span "Close" at bounding box center [306, 10] width 15 height 15
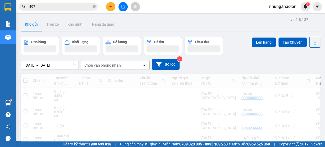
click at [111, 9] on button at bounding box center [110, 6] width 9 height 9
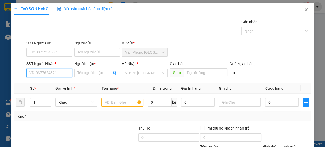
click at [57, 75] on input "SĐT Người Nhận *" at bounding box center [49, 73] width 46 height 8
type input "0367860468"
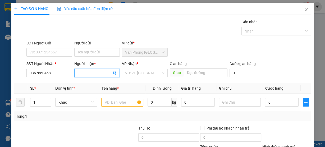
click at [93, 73] on input "Người nhận *" at bounding box center [94, 73] width 34 height 6
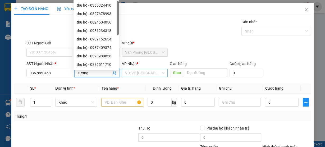
type input "sương"
click at [142, 73] on input "search" at bounding box center [143, 73] width 36 height 8
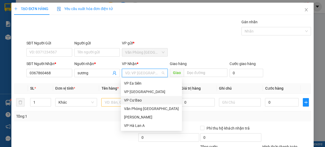
click at [135, 102] on div "VP Cư Bao" at bounding box center [151, 100] width 55 height 6
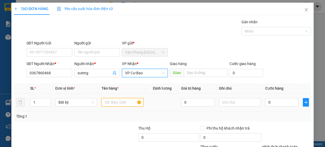
click at [109, 104] on input "text" at bounding box center [122, 102] width 42 height 8
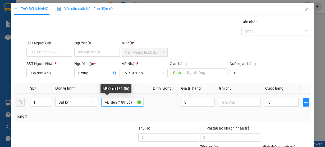
click at [111, 103] on input "AB đen (189.56)" at bounding box center [122, 102] width 42 height 8
type input "AB đen (189.56)"
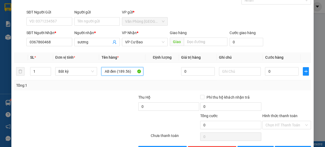
scroll to position [48, 0]
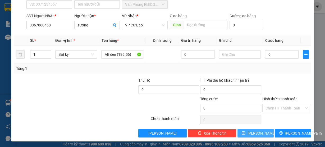
click at [254, 132] on span "[PERSON_NAME]" at bounding box center [262, 133] width 28 height 6
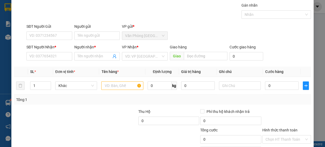
scroll to position [0, 0]
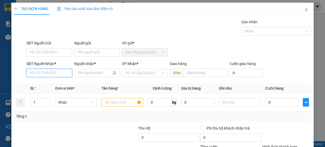
click at [58, 72] on input "SĐT Người Nhận *" at bounding box center [49, 73] width 46 height 8
type input "0829774770"
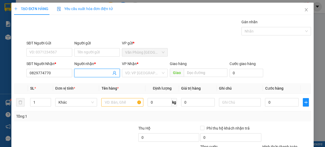
click at [92, 72] on input "Người nhận *" at bounding box center [94, 73] width 34 height 6
type input "nhận hòa lân"
click at [157, 71] on input "search" at bounding box center [143, 73] width 36 height 8
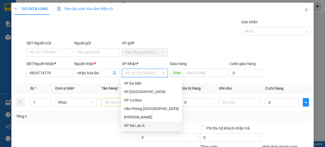
click at [137, 127] on div "VP Hà Lan A" at bounding box center [151, 126] width 55 height 6
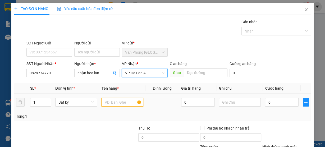
click at [117, 102] on input "text" at bounding box center [122, 102] width 42 height 8
click at [153, 73] on span "VP Hà Lan A" at bounding box center [144, 73] width 39 height 8
type input "7 bao +1 xe wave"
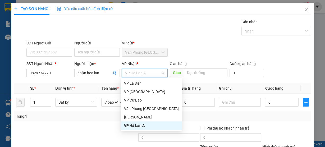
click at [143, 126] on div "VP Hà Lan A" at bounding box center [151, 126] width 55 height 6
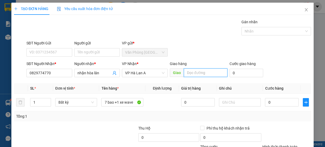
click at [201, 70] on input "text" at bounding box center [206, 73] width 44 height 8
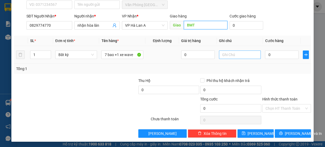
scroll to position [48, 0]
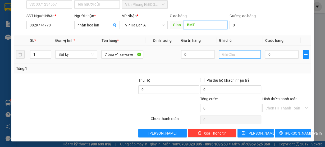
type input "BMT"
click at [230, 56] on input "text" at bounding box center [240, 54] width 42 height 8
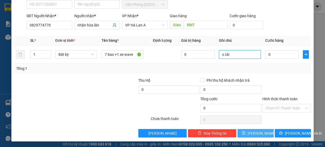
type input "x.tải"
click at [258, 134] on span "[PERSON_NAME]" at bounding box center [262, 133] width 28 height 6
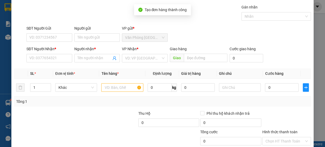
scroll to position [0, 0]
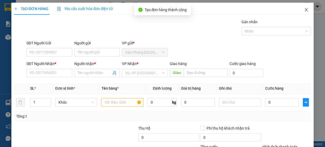
click at [304, 11] on icon "close" at bounding box center [306, 10] width 4 height 4
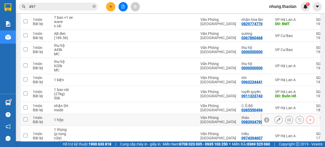
scroll to position [85, 0]
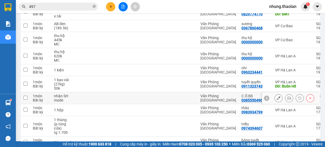
click at [277, 96] on icon at bounding box center [279, 98] width 4 height 4
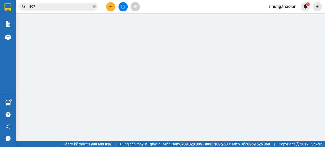
type input "0385550496"
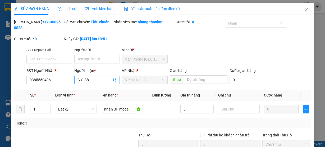
click at [77, 80] on input "C.Ô.Bố" at bounding box center [94, 80] width 34 height 6
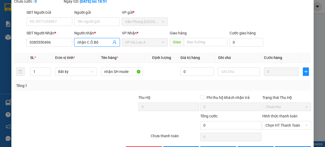
scroll to position [55, 0]
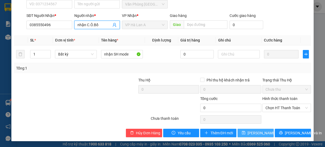
type input "nhận C.Ô.Bố"
click at [251, 130] on span "[PERSON_NAME] thay đổi" at bounding box center [265, 133] width 34 height 6
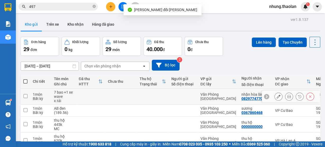
click at [174, 94] on td at bounding box center [183, 97] width 29 height 16
checkbox input "true"
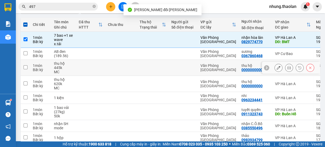
scroll to position [63, 0]
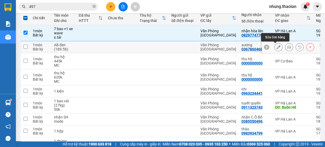
click at [277, 47] on icon at bounding box center [279, 47] width 4 height 4
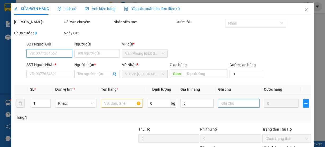
type input "0367860468"
type input "sương"
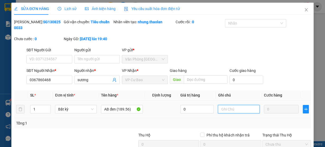
click at [223, 104] on div at bounding box center [239, 109] width 42 height 11
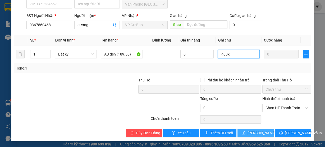
type input "400k"
click at [245, 131] on button "[PERSON_NAME] thay đổi" at bounding box center [256, 133] width 36 height 8
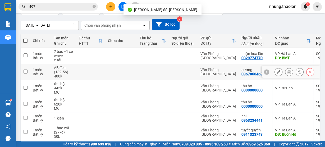
scroll to position [42, 0]
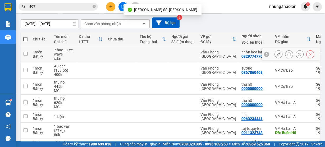
click at [200, 53] on div "Văn Phòng [GEOGRAPHIC_DATA]" at bounding box center [218, 54] width 36 height 8
checkbox input "true"
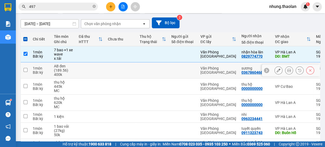
click at [193, 67] on td at bounding box center [183, 70] width 29 height 16
checkbox input "true"
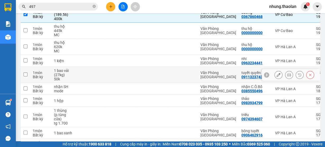
scroll to position [106, 0]
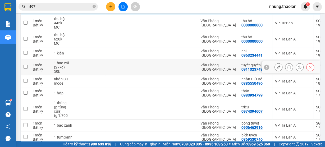
click at [186, 65] on div at bounding box center [183, 67] width 24 height 4
checkbox input "true"
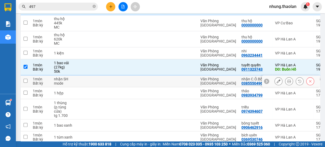
click at [184, 76] on td at bounding box center [183, 81] width 29 height 12
checkbox input "true"
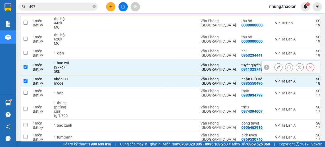
click at [171, 62] on td at bounding box center [183, 67] width 29 height 16
checkbox input "false"
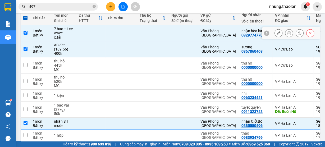
scroll to position [0, 0]
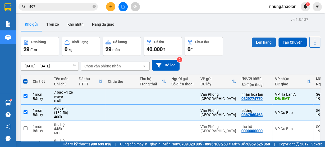
click at [267, 43] on button "Lên hàng" at bounding box center [264, 43] width 24 height 10
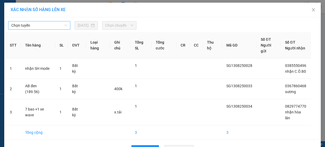
click at [52, 28] on span "Chọn tuyến" at bounding box center [39, 25] width 56 height 8
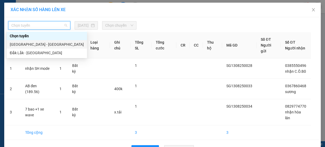
click at [43, 46] on div "[GEOGRAPHIC_DATA] - [GEOGRAPHIC_DATA]" at bounding box center [47, 45] width 74 height 6
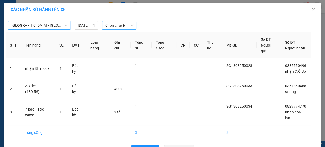
click at [123, 24] on span "Chọn chuyến" at bounding box center [119, 25] width 28 height 8
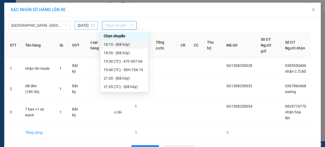
click at [88, 25] on input "[DATE]" at bounding box center [84, 25] width 12 height 6
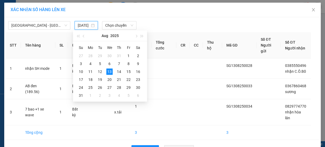
scroll to position [0, 6]
click at [119, 71] on div "14" at bounding box center [119, 72] width 6 height 6
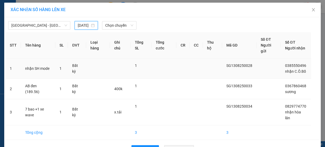
type input "14/08/2025"
click at [121, 26] on span "Chọn chuyến" at bounding box center [119, 25] width 28 height 8
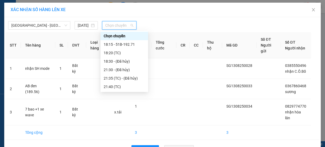
scroll to position [0, 0]
click at [134, 44] on div "18:15 - 51B-192.71" at bounding box center [124, 45] width 41 height 6
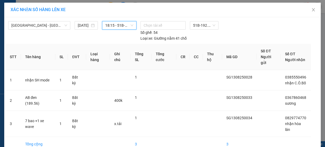
click at [107, 28] on span "18:15 - 51B-192.71" at bounding box center [119, 25] width 28 height 8
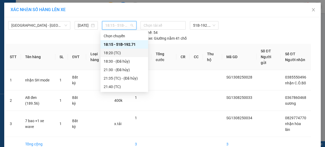
click at [125, 45] on div "18:15 - 51B-192.71" at bounding box center [124, 45] width 41 height 6
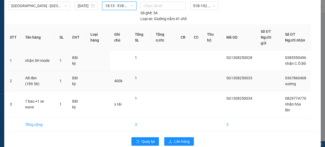
scroll to position [28, 0]
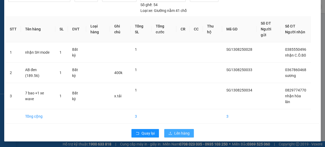
drag, startPoint x: 180, startPoint y: 130, endPoint x: 183, endPoint y: 127, distance: 4.2
click at [180, 130] on span "Lên hàng" at bounding box center [181, 133] width 15 height 6
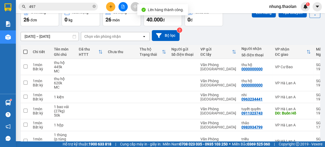
scroll to position [63, 0]
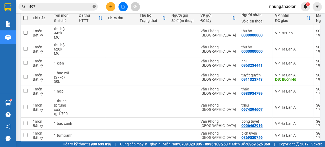
click at [94, 6] on icon "close-circle" at bounding box center [94, 6] width 3 height 3
click at [72, 6] on input "text" at bounding box center [60, 7] width 62 height 6
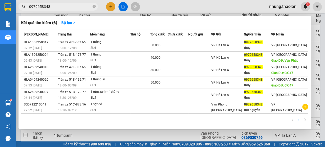
type input "0979658348"
click at [172, 10] on div at bounding box center [162, 73] width 325 height 147
click at [94, 7] on icon "close-circle" at bounding box center [94, 6] width 3 height 3
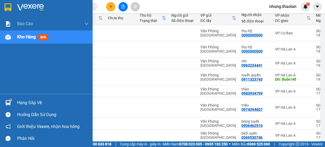
click at [30, 38] on span "Kho hàng" at bounding box center [26, 36] width 19 height 5
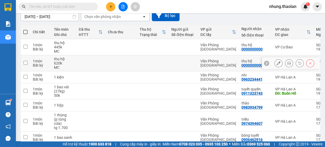
scroll to position [42, 0]
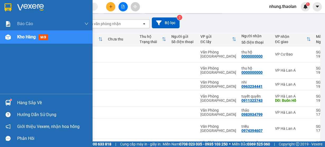
click at [29, 41] on div "Kho hàng mới" at bounding box center [52, 36] width 71 height 13
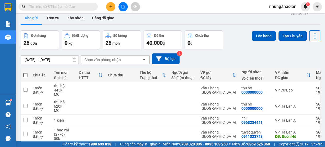
scroll to position [0, 0]
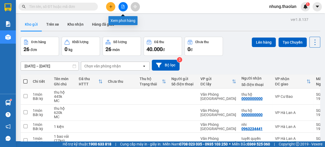
click at [120, 5] on button at bounding box center [122, 6] width 9 height 9
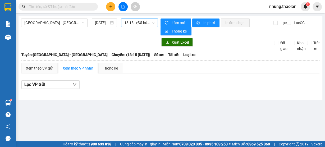
click at [122, 23] on div "18:15 - (Đã hủy)" at bounding box center [139, 23] width 37 height 8
drag, startPoint x: 204, startPoint y: 81, endPoint x: 158, endPoint y: 62, distance: 50.2
click at [204, 81] on div "Lọc VP Gửi" at bounding box center [170, 84] width 298 height 9
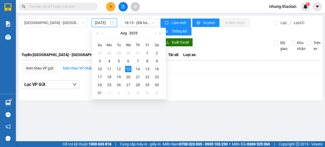
click at [100, 21] on input "[DATE]" at bounding box center [102, 23] width 14 height 6
click at [137, 72] on td "14" at bounding box center [138, 69] width 10 height 8
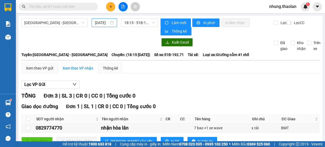
click at [103, 21] on input "14/08/2025" at bounding box center [102, 23] width 14 height 6
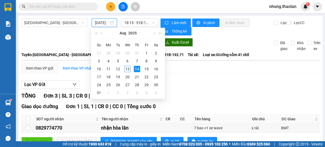
type input "14/08/2025"
click at [239, 95] on div "TỔNG Đơn 3 | SL 3 | CR 0 | CC 0 | Tổng cước 0" at bounding box center [170, 96] width 298 height 8
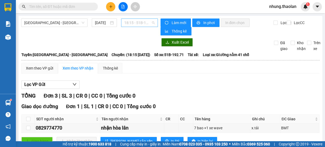
click at [126, 23] on span "18:15 - 51B-192.71" at bounding box center [139, 23] width 31 height 8
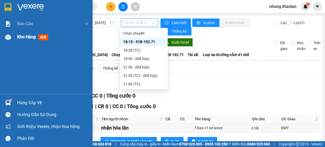
click at [25, 39] on span "Kho hàng" at bounding box center [26, 36] width 19 height 5
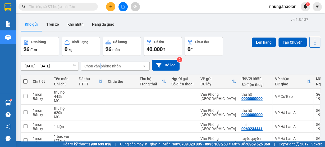
click at [99, 65] on div "Chọn văn phòng nhận" at bounding box center [102, 65] width 36 height 5
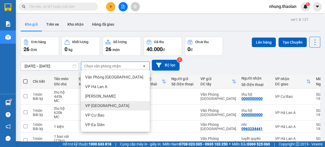
click at [102, 101] on div "VP [GEOGRAPHIC_DATA]" at bounding box center [115, 106] width 69 height 10
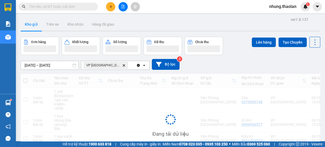
click at [113, 64] on div "VP Bình Hòa Delete" at bounding box center [108, 65] width 55 height 8
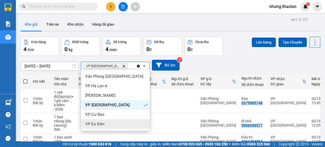
click at [104, 122] on span "VP Ea Siên" at bounding box center [94, 123] width 19 height 5
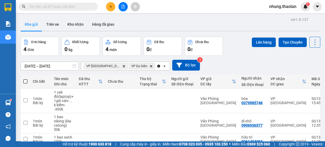
drag, startPoint x: 148, startPoint y: 66, endPoint x: 146, endPoint y: 70, distance: 4.9
click at [162, 66] on icon "open" at bounding box center [164, 66] width 4 height 4
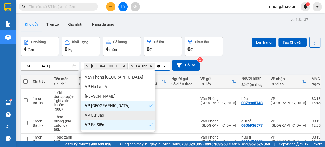
click at [92, 116] on span "VP Cư Bao" at bounding box center [94, 115] width 19 height 5
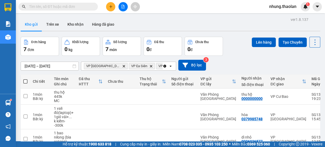
click at [25, 81] on span at bounding box center [25, 81] width 4 height 4
click at [25, 79] on input "checkbox" at bounding box center [25, 79] width 0 height 0
checkbox input "true"
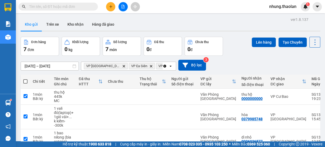
checkbox input "true"
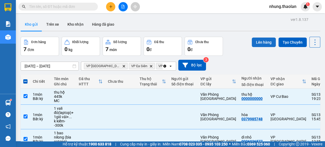
click at [259, 44] on button "Lên hàng" at bounding box center [264, 43] width 24 height 10
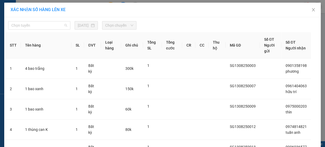
drag, startPoint x: 65, startPoint y: 26, endPoint x: 65, endPoint y: 33, distance: 6.3
click at [64, 26] on div "Chọn tuyến" at bounding box center [39, 25] width 62 height 8
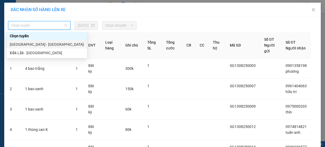
click at [48, 45] on div "[GEOGRAPHIC_DATA] - [GEOGRAPHIC_DATA]" at bounding box center [47, 45] width 74 height 6
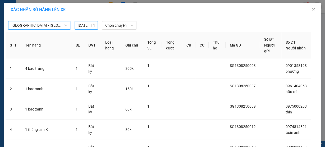
click at [87, 25] on input "[DATE]" at bounding box center [84, 25] width 12 height 6
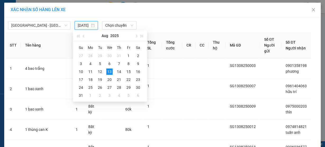
scroll to position [0, 6]
click at [118, 71] on div "14" at bounding box center [119, 72] width 6 height 6
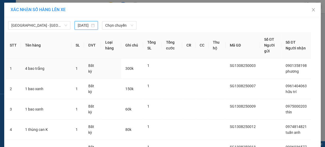
type input "14/08/2025"
click at [112, 26] on span "Chọn chuyến" at bounding box center [119, 25] width 28 height 8
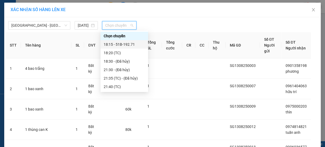
click at [120, 44] on div "18:15 - 51B-192.71" at bounding box center [124, 45] width 41 height 6
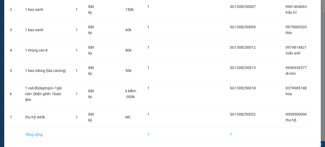
scroll to position [103, 0]
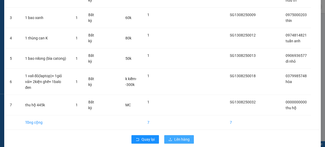
click at [174, 136] on span "Lên hàng" at bounding box center [181, 139] width 15 height 6
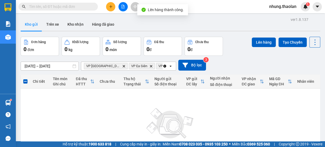
click at [163, 66] on icon "Clear all" at bounding box center [165, 66] width 4 height 4
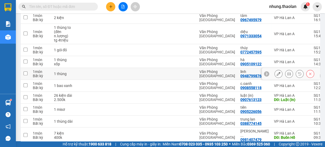
scroll to position [223, 0]
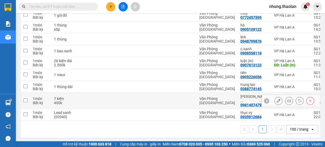
click at [157, 101] on td at bounding box center [152, 101] width 32 height 16
checkbox input "true"
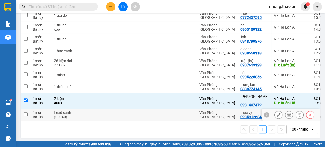
click at [189, 114] on td at bounding box center [182, 115] width 29 height 12
checkbox input "true"
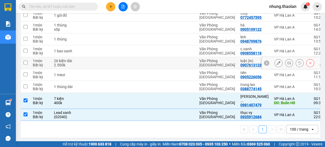
click at [196, 64] on td at bounding box center [182, 63] width 29 height 12
checkbox input "true"
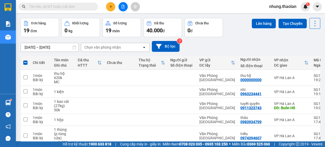
scroll to position [0, 0]
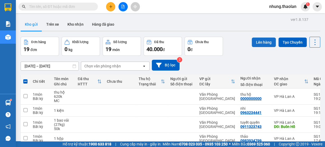
click at [264, 41] on button "Lên hàng" at bounding box center [264, 43] width 24 height 10
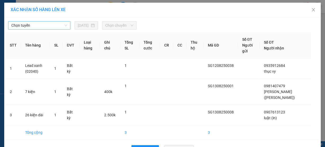
click at [54, 24] on span "Chọn tuyến" at bounding box center [39, 25] width 56 height 8
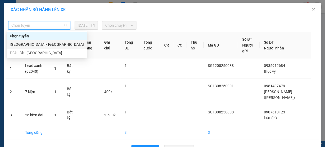
click at [44, 45] on div "[GEOGRAPHIC_DATA] - [GEOGRAPHIC_DATA]" at bounding box center [47, 45] width 74 height 6
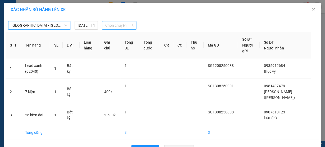
click at [108, 24] on span "Chọn chuyến" at bounding box center [119, 25] width 28 height 8
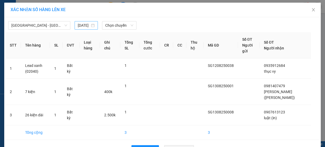
click at [87, 29] on div "[DATE]" at bounding box center [86, 25] width 23 height 8
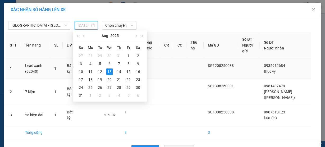
click at [117, 73] on div "14" at bounding box center [119, 72] width 6 height 6
type input "14/08/2025"
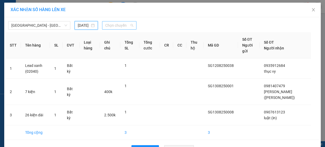
drag, startPoint x: 113, startPoint y: 24, endPoint x: 117, endPoint y: 27, distance: 5.1
click at [112, 24] on span "Chọn chuyến" at bounding box center [119, 25] width 28 height 8
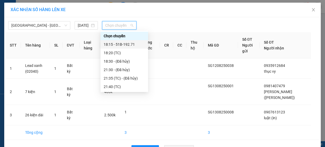
click at [121, 45] on div "18:15 - 51B-192.71" at bounding box center [124, 45] width 41 height 6
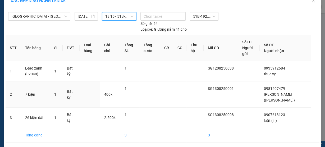
scroll to position [28, 0]
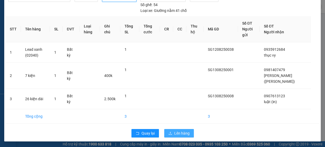
click at [180, 131] on span "Lên hàng" at bounding box center [181, 133] width 15 height 6
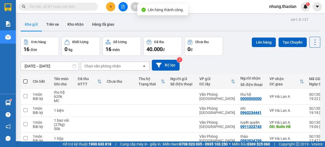
click at [122, 7] on icon "file-add" at bounding box center [123, 7] width 4 height 4
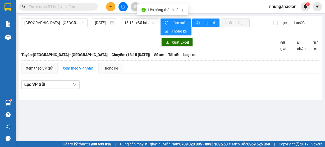
drag, startPoint x: 139, startPoint y: 25, endPoint x: 133, endPoint y: 27, distance: 5.9
click at [139, 25] on span "18:15 - (Đã hủy)" at bounding box center [139, 23] width 31 height 8
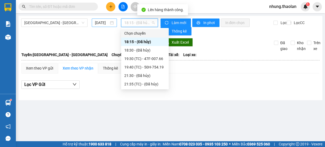
click at [103, 24] on input "[DATE]" at bounding box center [102, 23] width 14 height 6
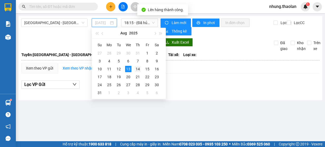
click at [136, 68] on div "14" at bounding box center [138, 69] width 6 height 6
type input "14/08/2025"
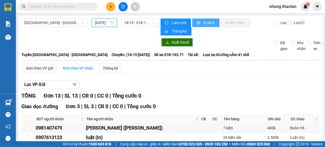
click at [204, 22] on span "In phơi" at bounding box center [209, 23] width 12 height 6
click at [63, 6] on input "text" at bounding box center [60, 7] width 62 height 6
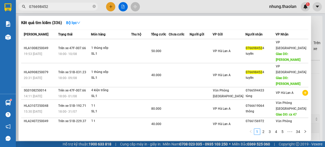
type input "0766984524"
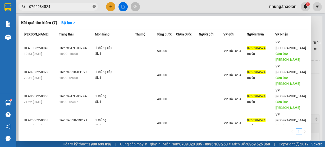
click at [94, 6] on icon "close-circle" at bounding box center [94, 6] width 3 height 3
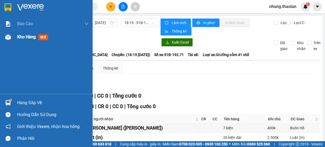
drag, startPoint x: 30, startPoint y: 39, endPoint x: 153, endPoint y: 5, distance: 127.6
click at [31, 39] on span "Kho hàng" at bounding box center [26, 36] width 19 height 5
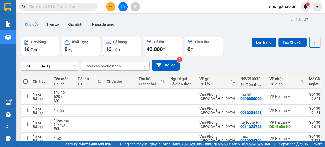
click at [271, 59] on div "[DATE] – [DATE] Press the down arrow key to interact with the calendar and sele…" at bounding box center [171, 65] width 300 height 19
click at [40, 6] on input "text" at bounding box center [60, 7] width 62 height 6
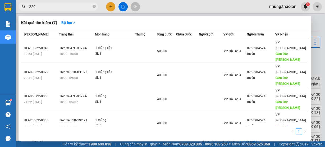
type input "2206"
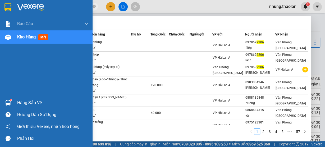
drag, startPoint x: 47, startPoint y: 6, endPoint x: 12, endPoint y: 10, distance: 34.6
click at [12, 10] on section "Kết quả tìm kiếm ( 562 ) Bộ lọc Mã ĐH Trạng thái Món hàng Thu hộ Tổng cước Chưa…" at bounding box center [162, 73] width 325 height 147
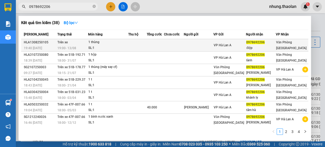
type input "0978692206"
click at [147, 50] on td at bounding box center [137, 45] width 19 height 12
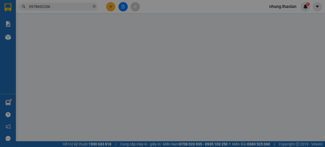
type input "0978692206"
type input "điệp"
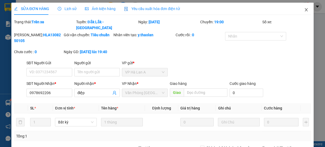
click at [304, 10] on icon "close" at bounding box center [306, 10] width 4 height 4
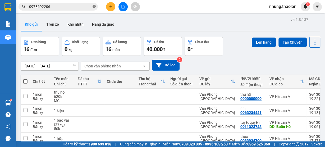
click at [95, 6] on icon "close-circle" at bounding box center [94, 6] width 3 height 3
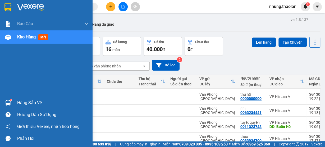
click at [28, 40] on div "Kho hàng mới" at bounding box center [33, 37] width 33 height 7
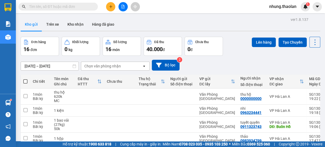
click at [257, 68] on div "[DATE] – [DATE] Press the down arrow key to interact with the calendar and sele…" at bounding box center [171, 65] width 300 height 11
click at [72, 8] on input "text" at bounding box center [60, 7] width 62 height 6
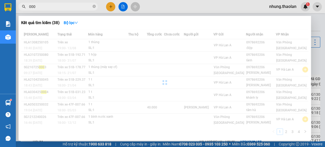
type input "000"
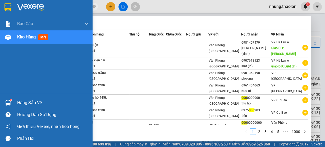
click at [20, 39] on span "Kho hàng" at bounding box center [26, 36] width 19 height 5
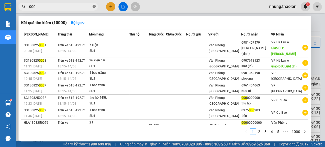
click at [94, 8] on icon "close-circle" at bounding box center [94, 6] width 3 height 3
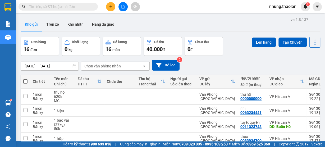
scroll to position [21, 0]
